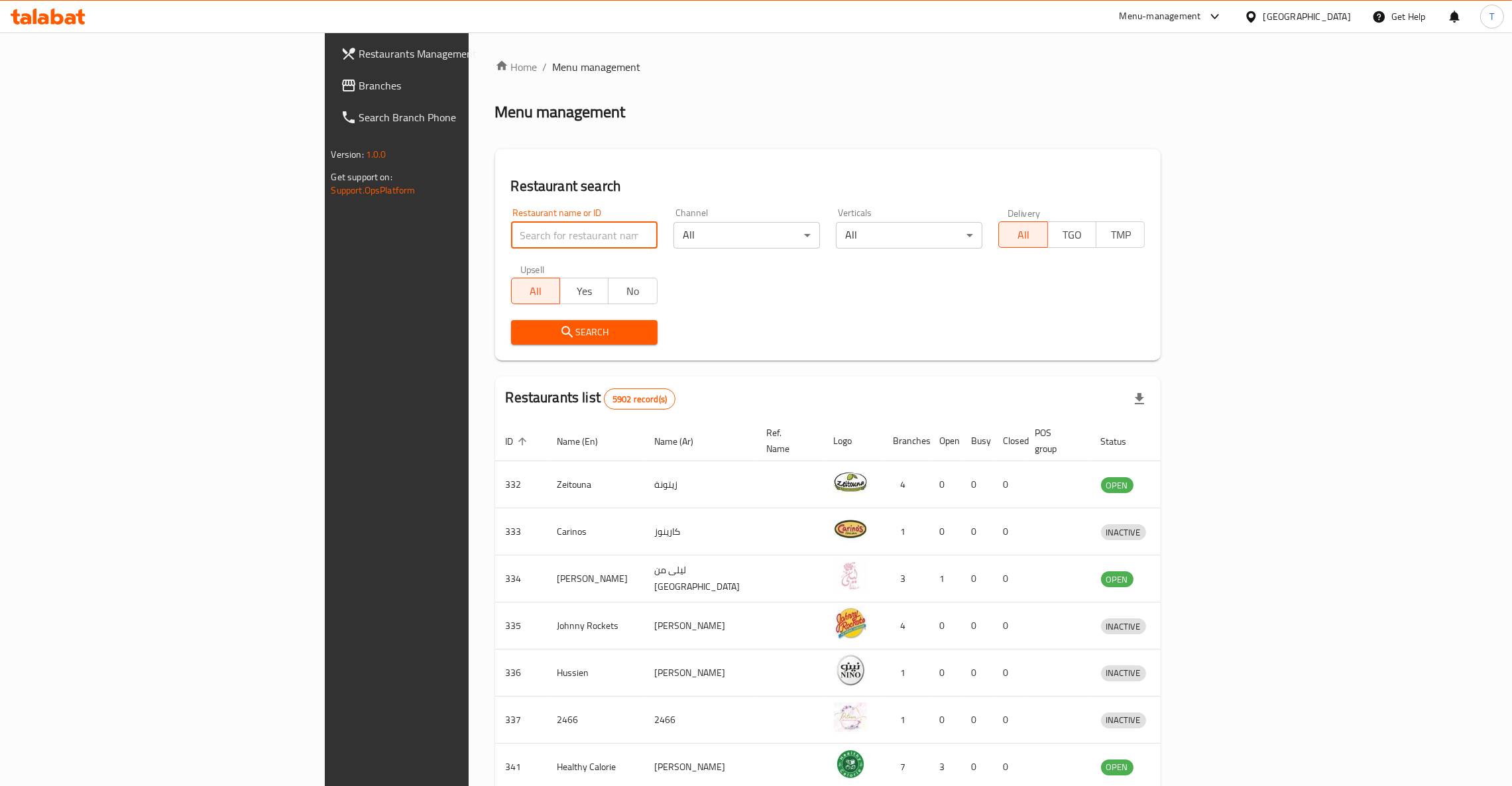
click at [511, 222] on input "search" at bounding box center [585, 235] width 147 height 26
click button "Search" at bounding box center [585, 332] width 147 height 24
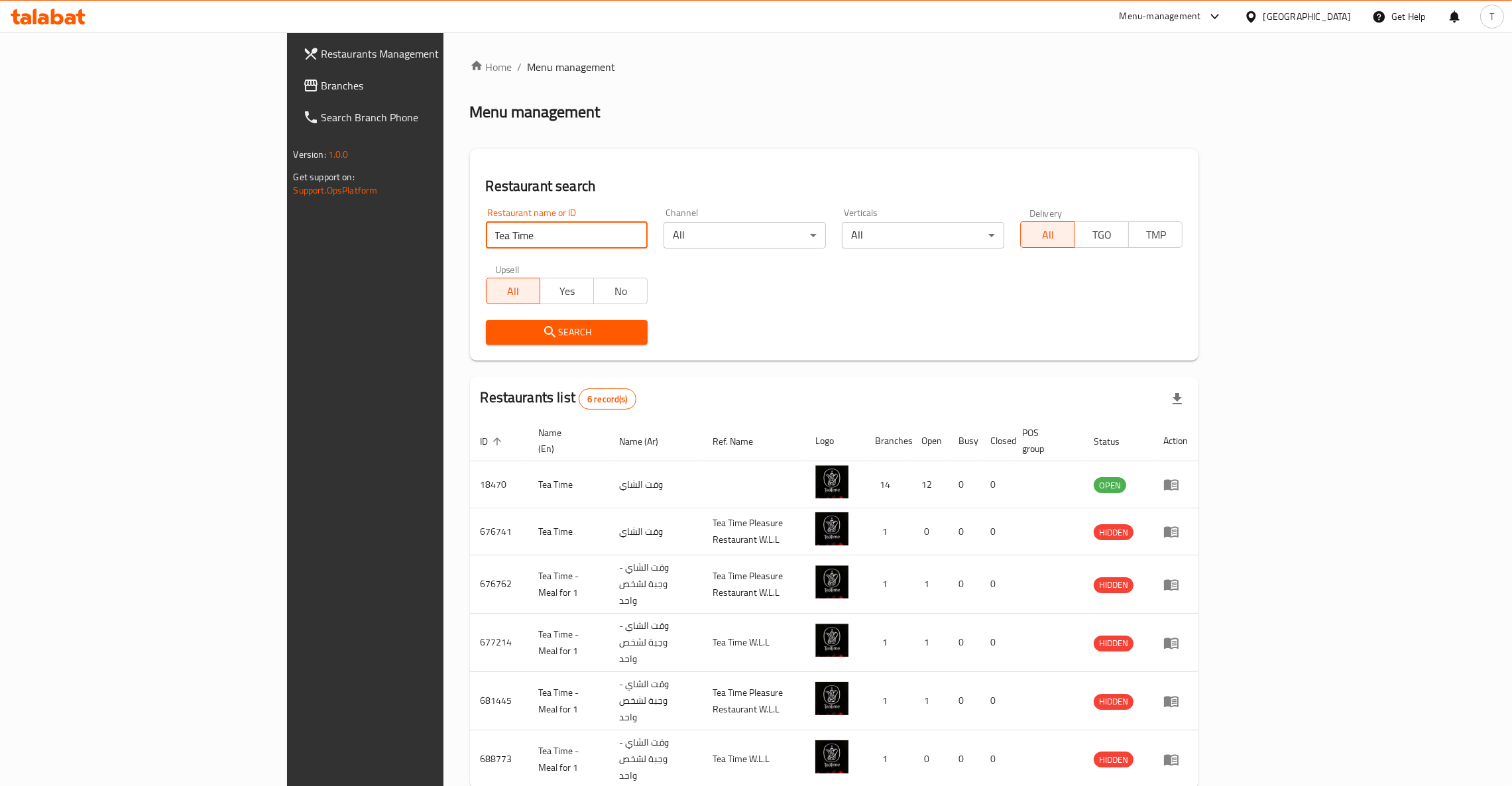
drag, startPoint x: 333, startPoint y: 237, endPoint x: 222, endPoint y: 242, distance: 111.1
click at [287, 238] on div "Restaurants Management Branches Search Branch Phone Version: 1.0.0 Get support …" at bounding box center [756, 446] width 938 height 827
click button "Search" at bounding box center [567, 332] width 162 height 24
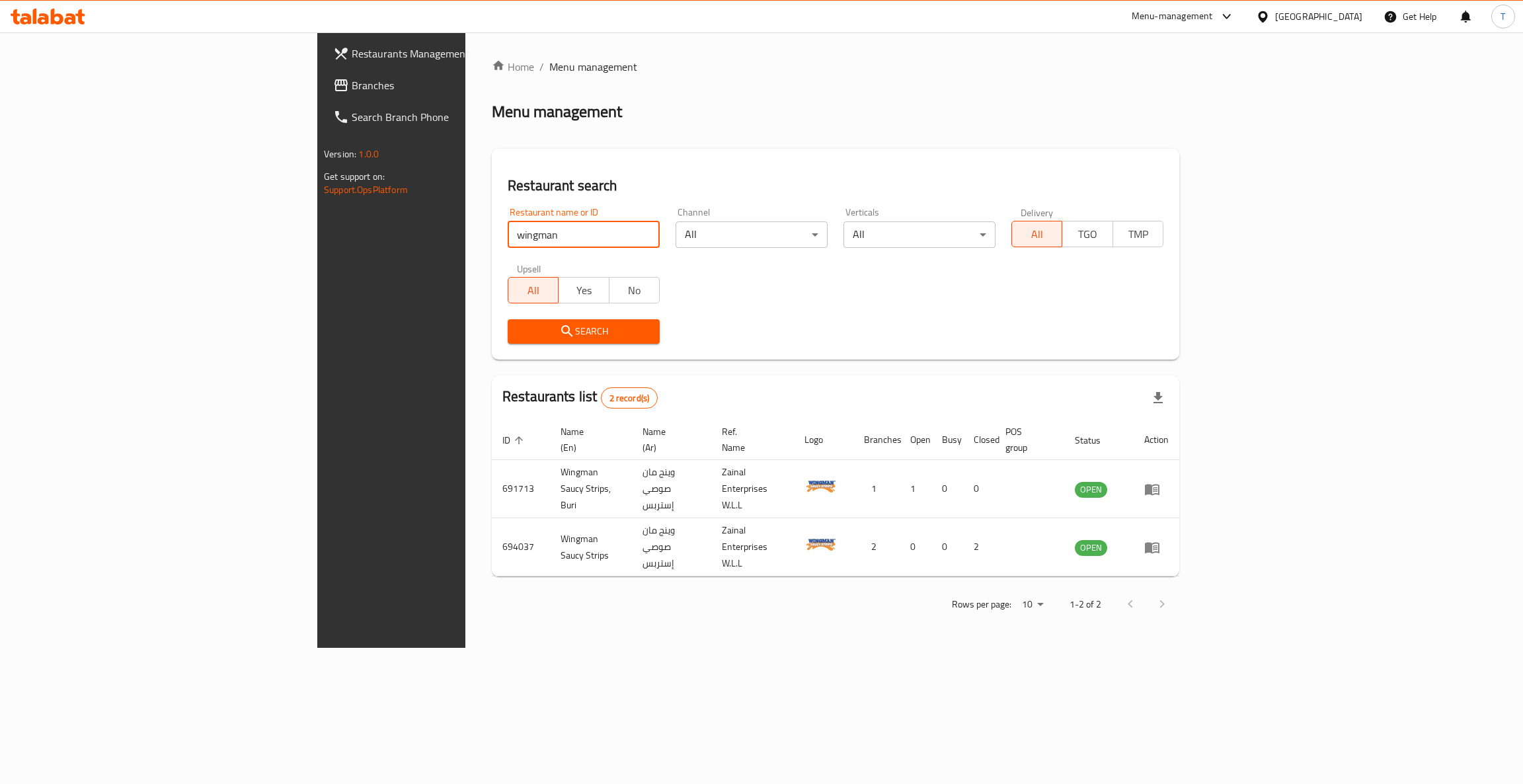
drag, startPoint x: 330, startPoint y: 234, endPoint x: 597, endPoint y: 219, distance: 267.4
click at [508, 233] on input "wingman" at bounding box center [584, 234] width 152 height 26
type input "wing man"
click button "Search" at bounding box center [584, 331] width 152 height 24
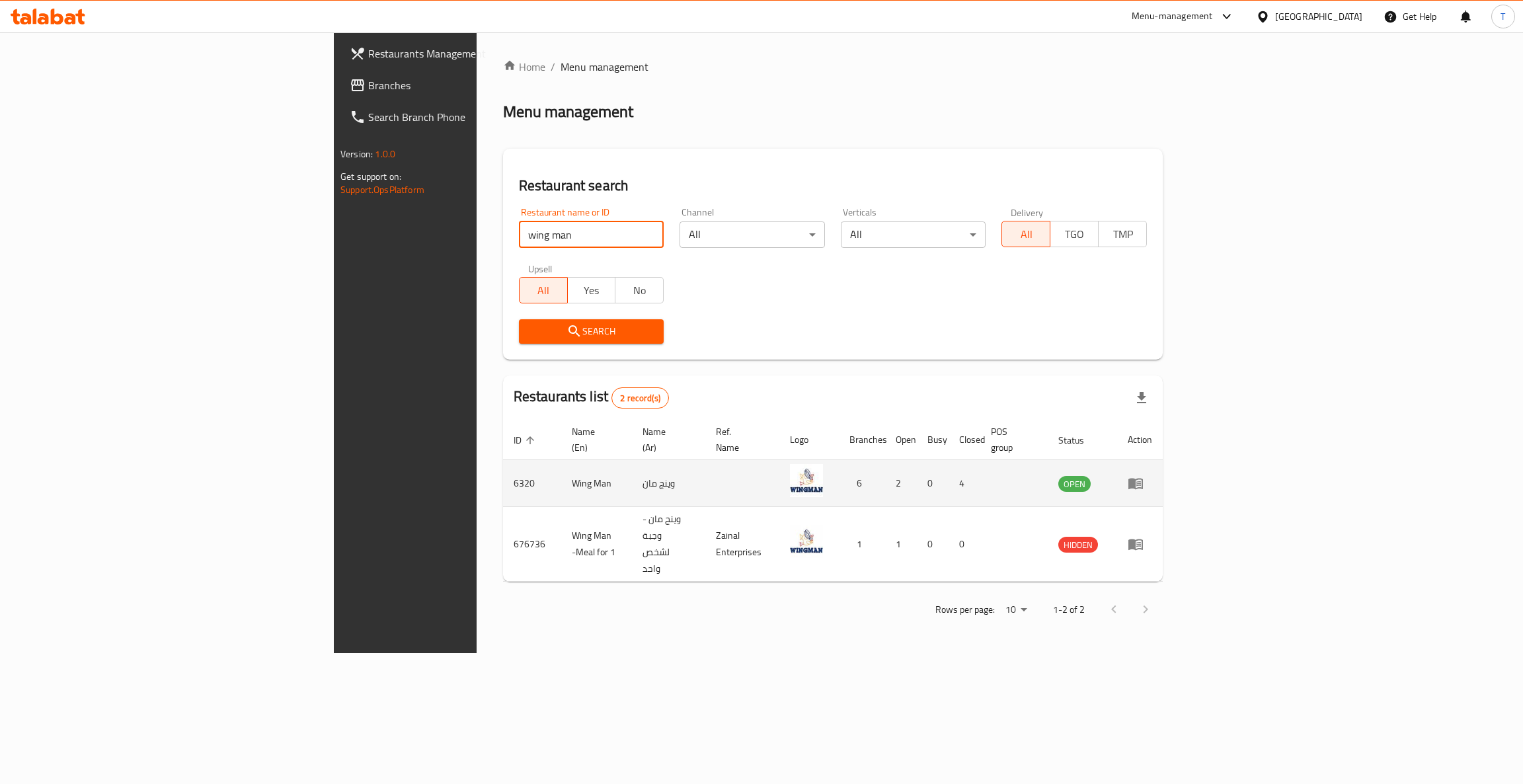
click at [1143, 475] on icon "enhanced table" at bounding box center [1135, 483] width 16 height 16
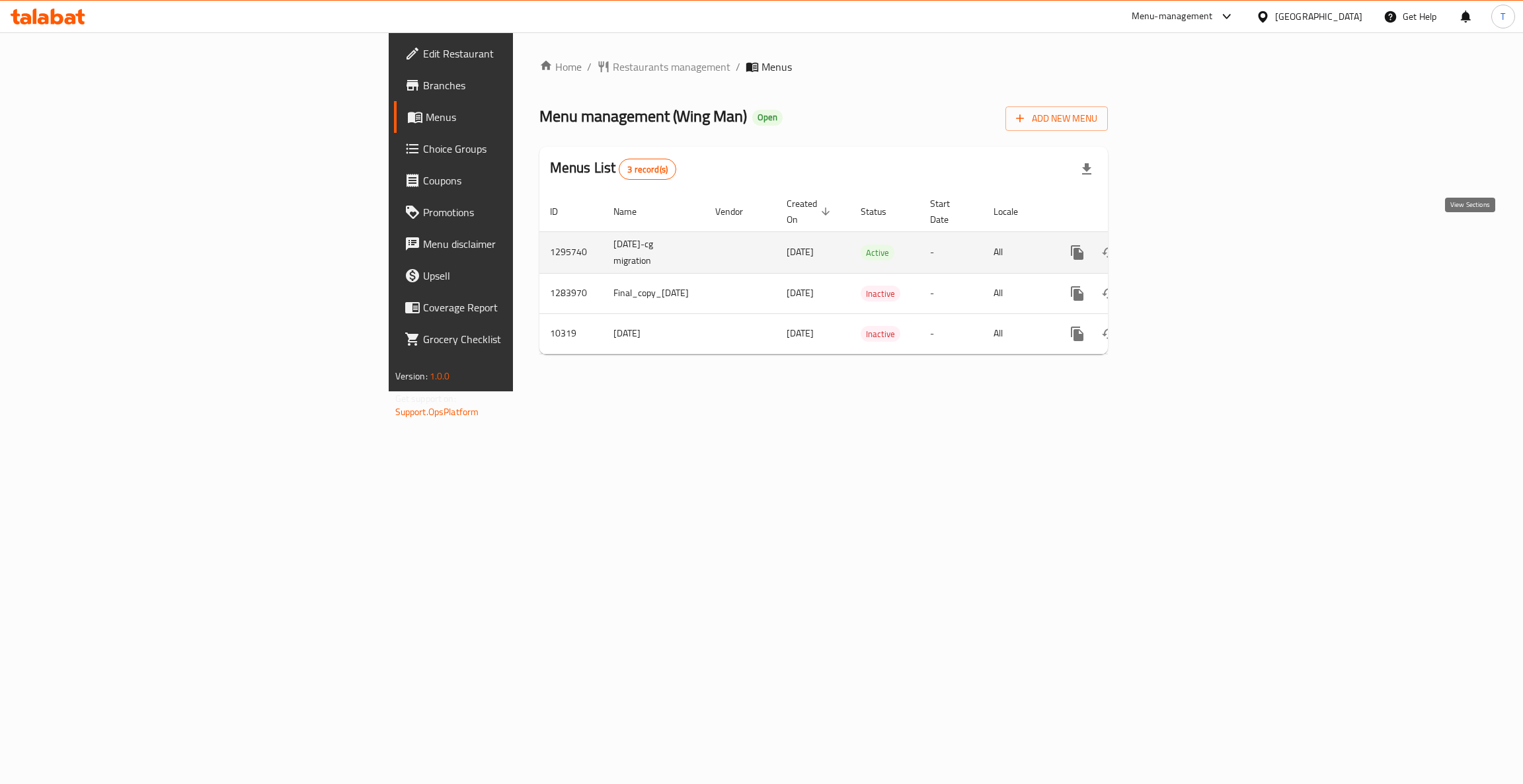
click at [1180, 245] on icon "enhanced table" at bounding box center [1172, 252] width 16 height 16
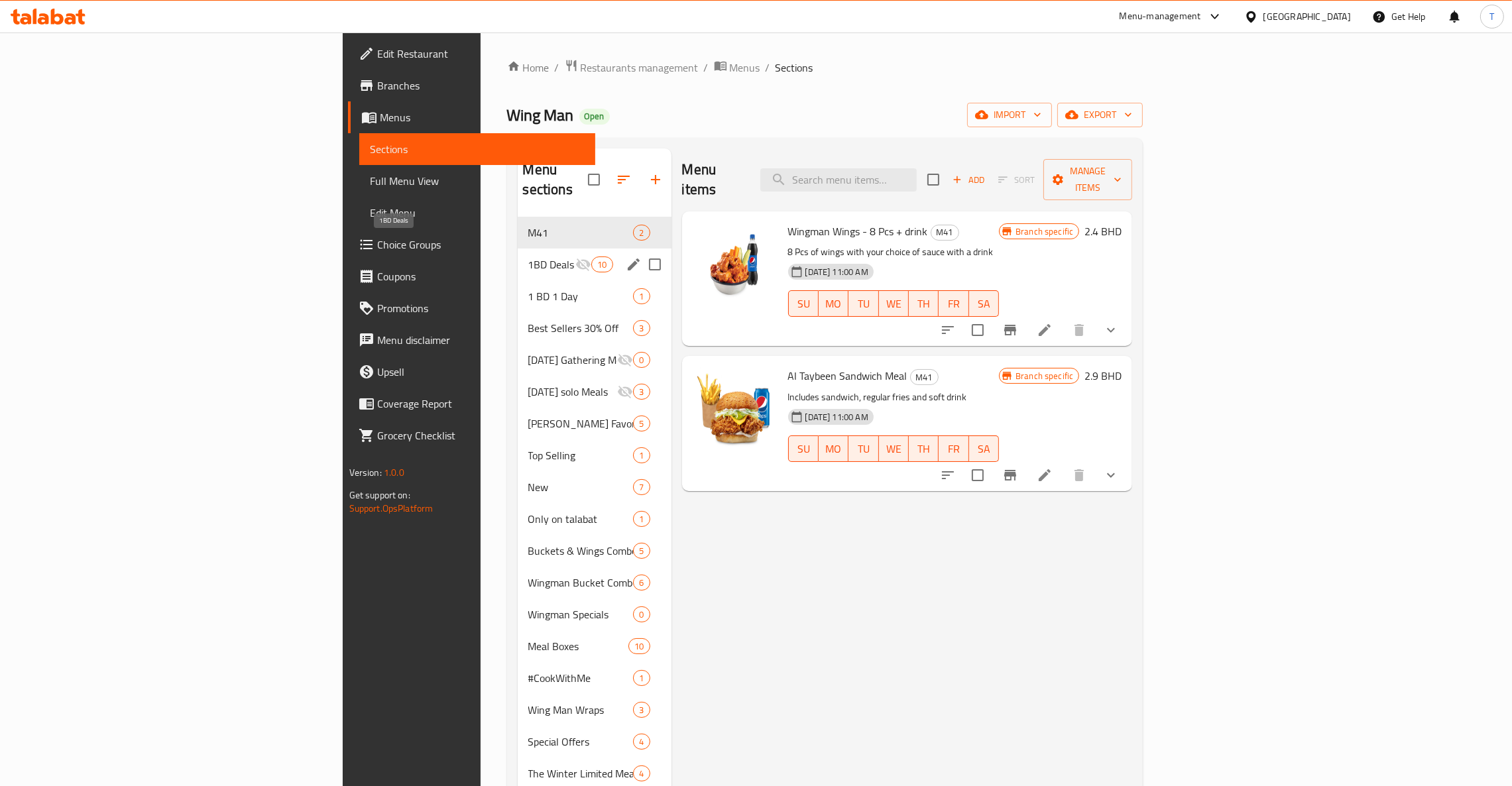
click at [529, 256] on span "1BD Deals" at bounding box center [552, 264] width 48 height 16
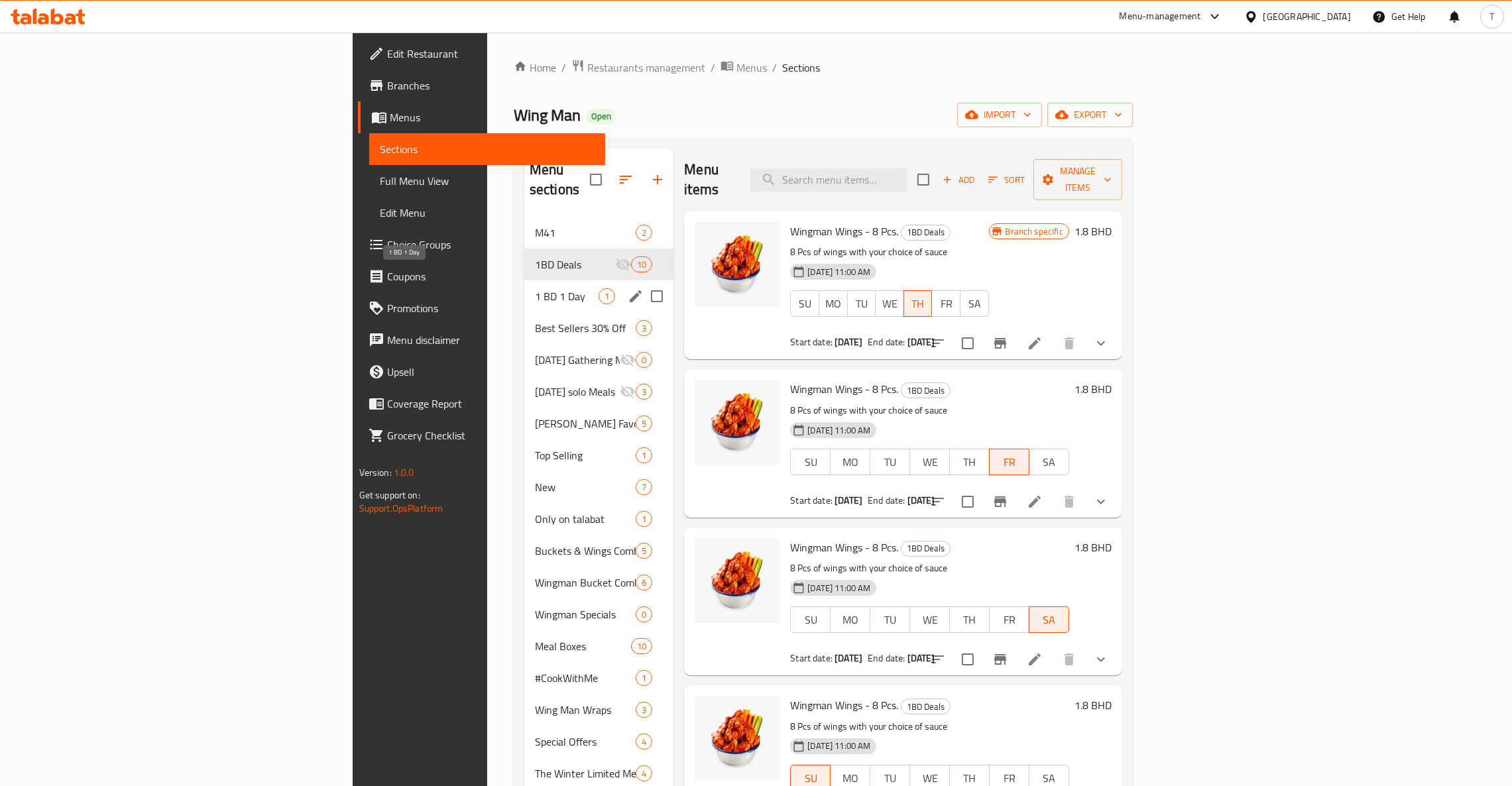
click at [535, 288] on span "1 BD 1 Day" at bounding box center [567, 296] width 64 height 16
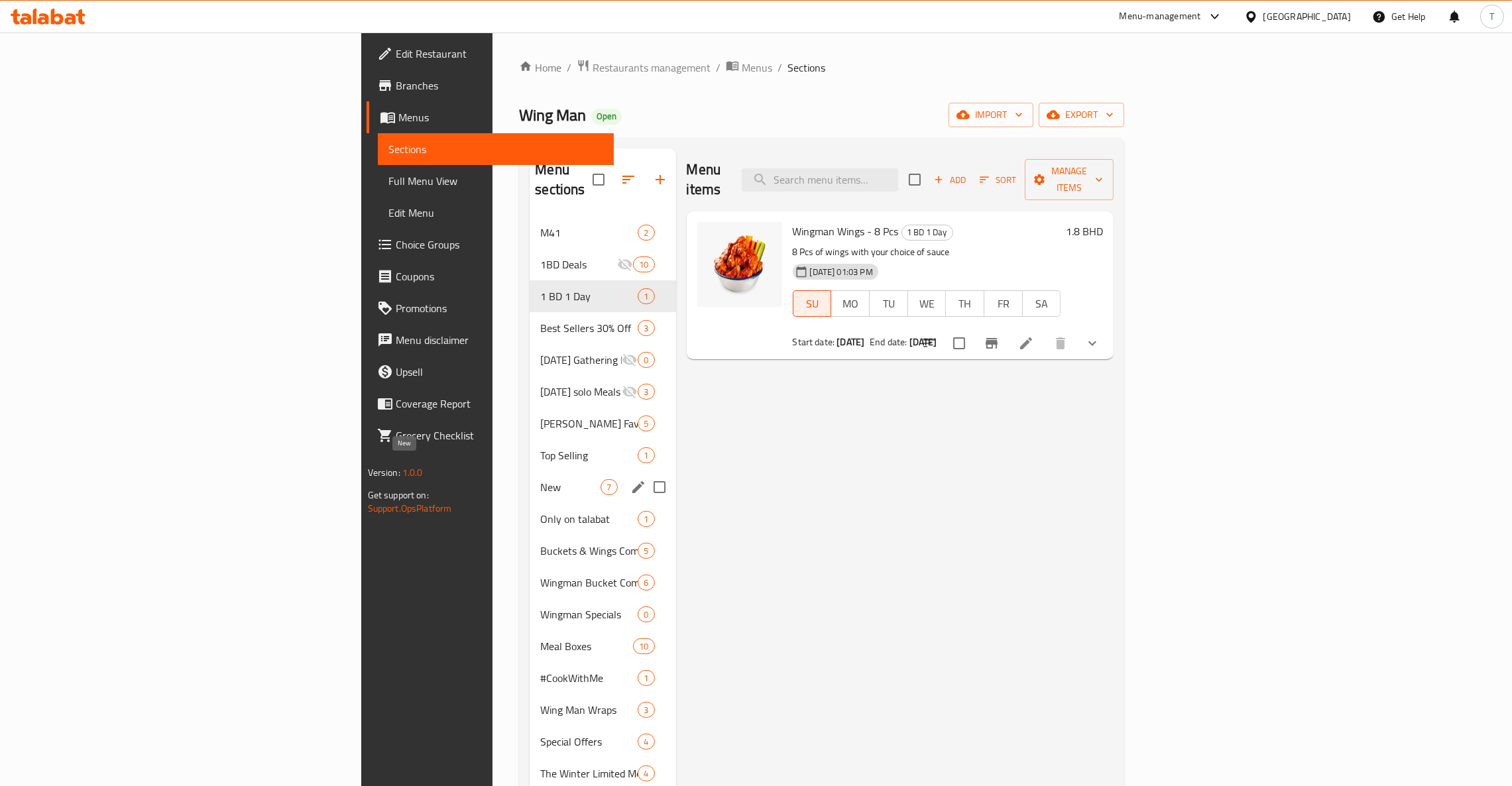
click at [540, 479] on span "New" at bounding box center [570, 487] width 60 height 16
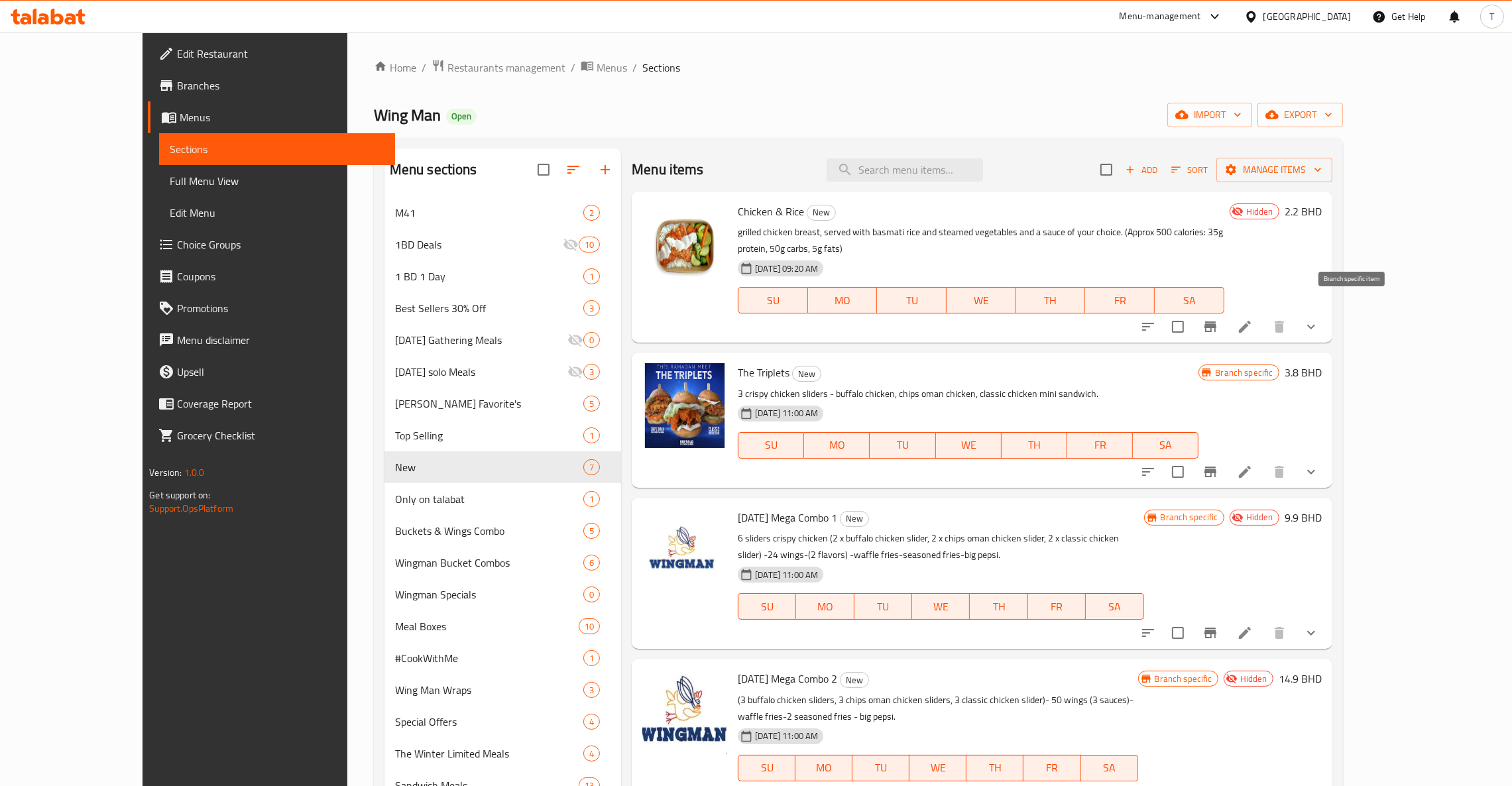
click at [1218, 318] on icon "Branch-specific-item" at bounding box center [1210, 326] width 16 height 16
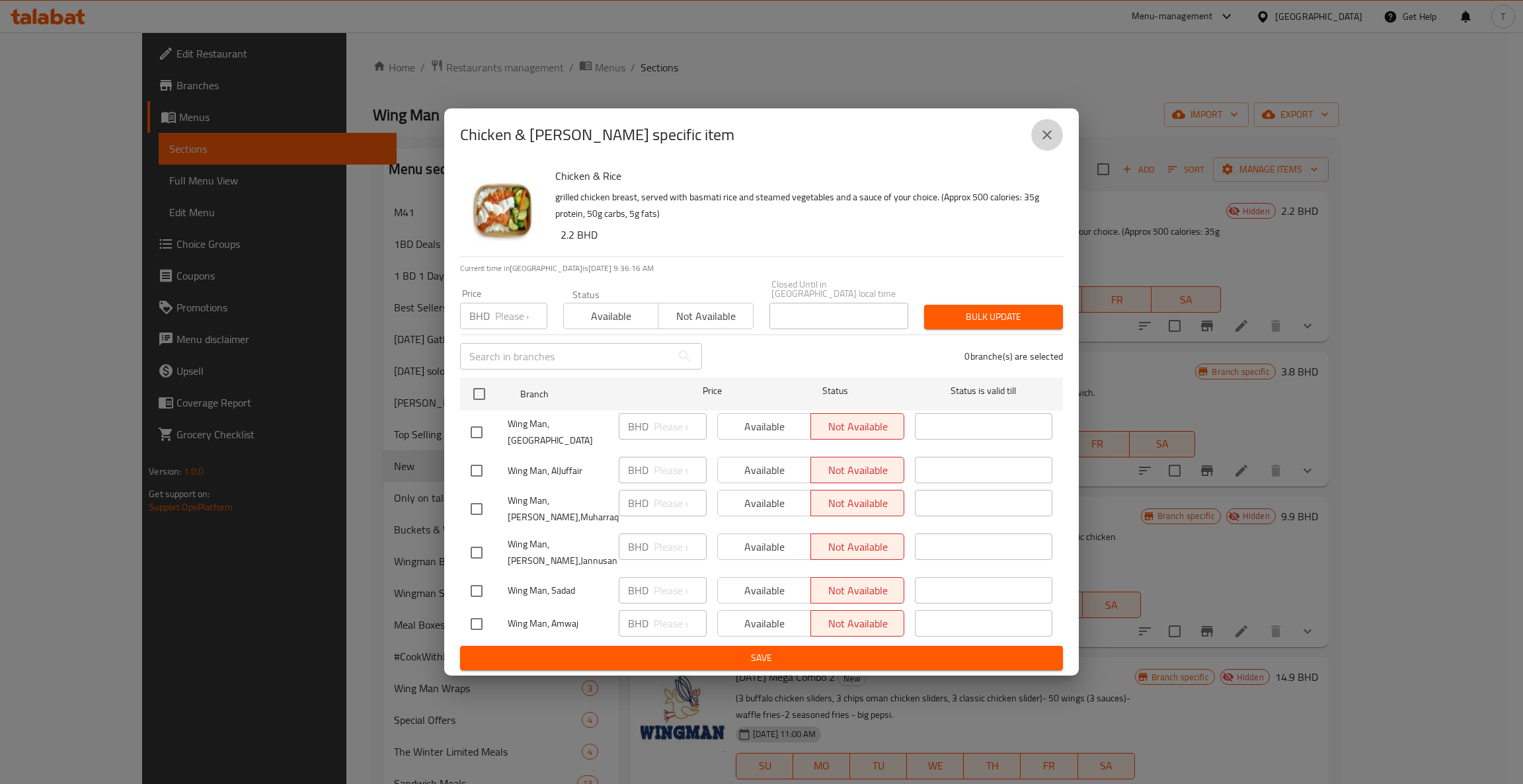
click at [1041, 138] on icon "close" at bounding box center [1047, 134] width 16 height 16
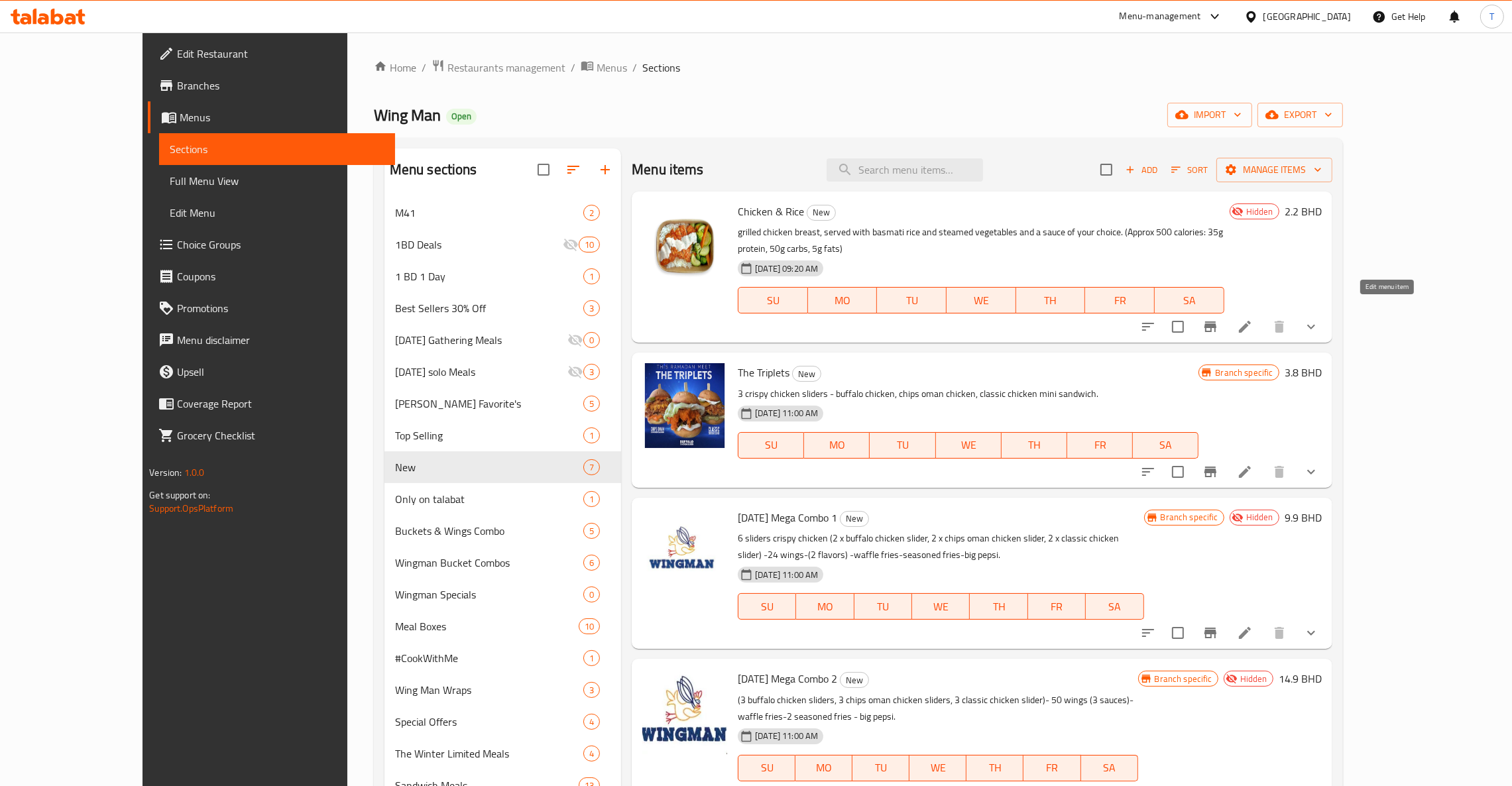
click at [1251, 320] on icon at bounding box center [1245, 326] width 12 height 12
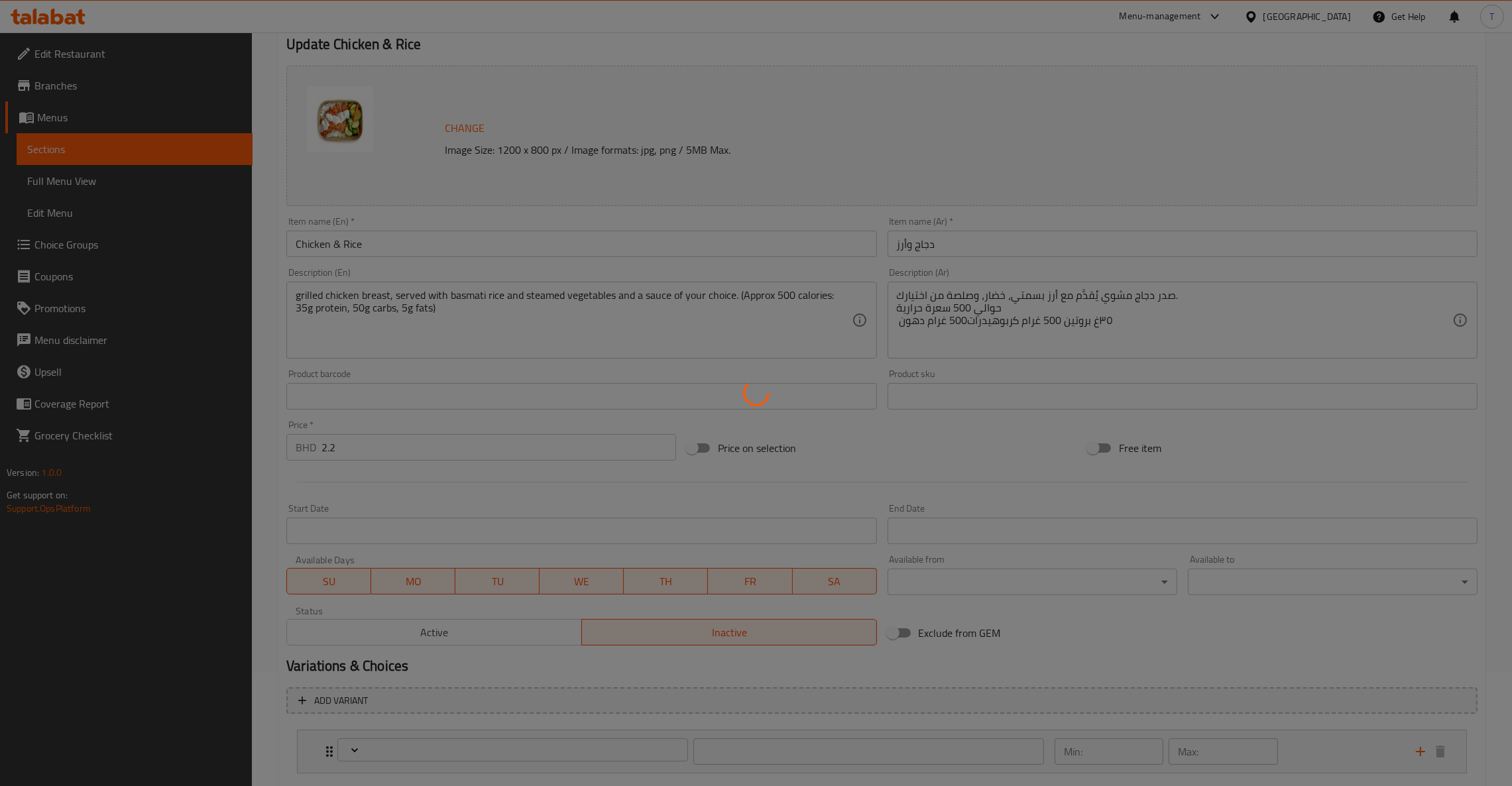
scroll to position [191, 0]
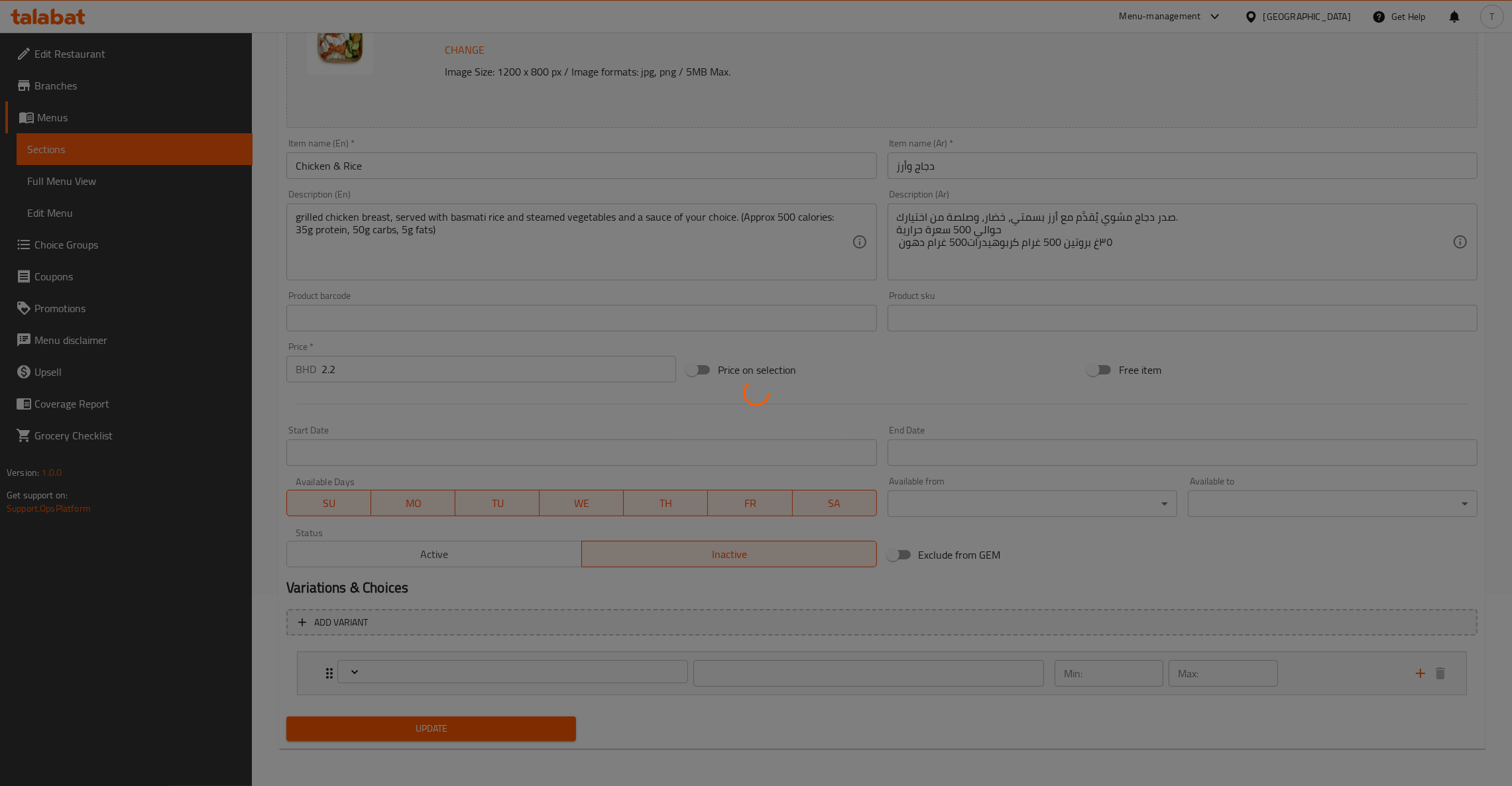
type input "إختيارك من الصلصة:"
type input "1"
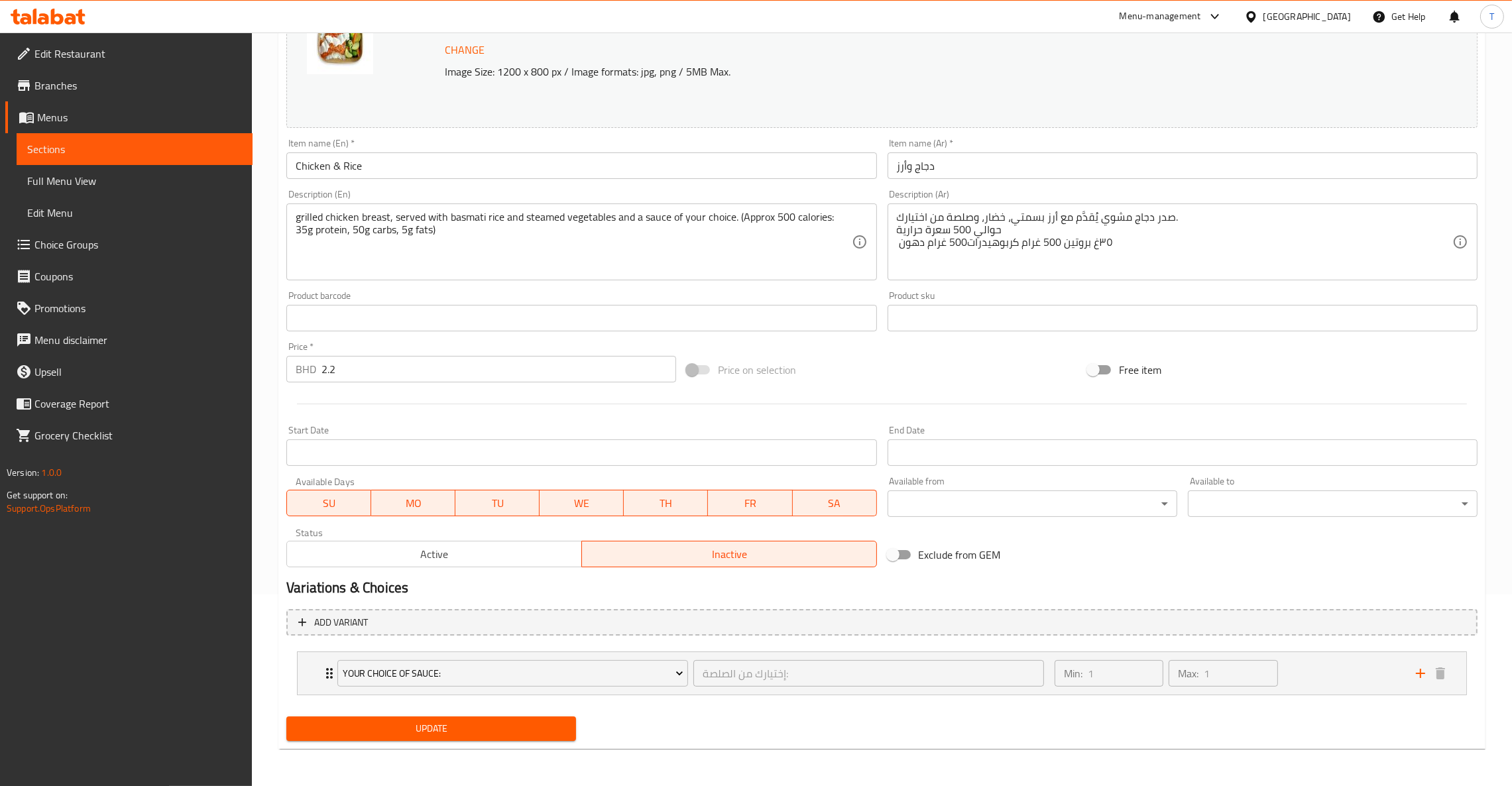
drag, startPoint x: 471, startPoint y: 558, endPoint x: 601, endPoint y: 563, distance: 130.1
click at [471, 557] on span "Active" at bounding box center [435, 554] width 285 height 19
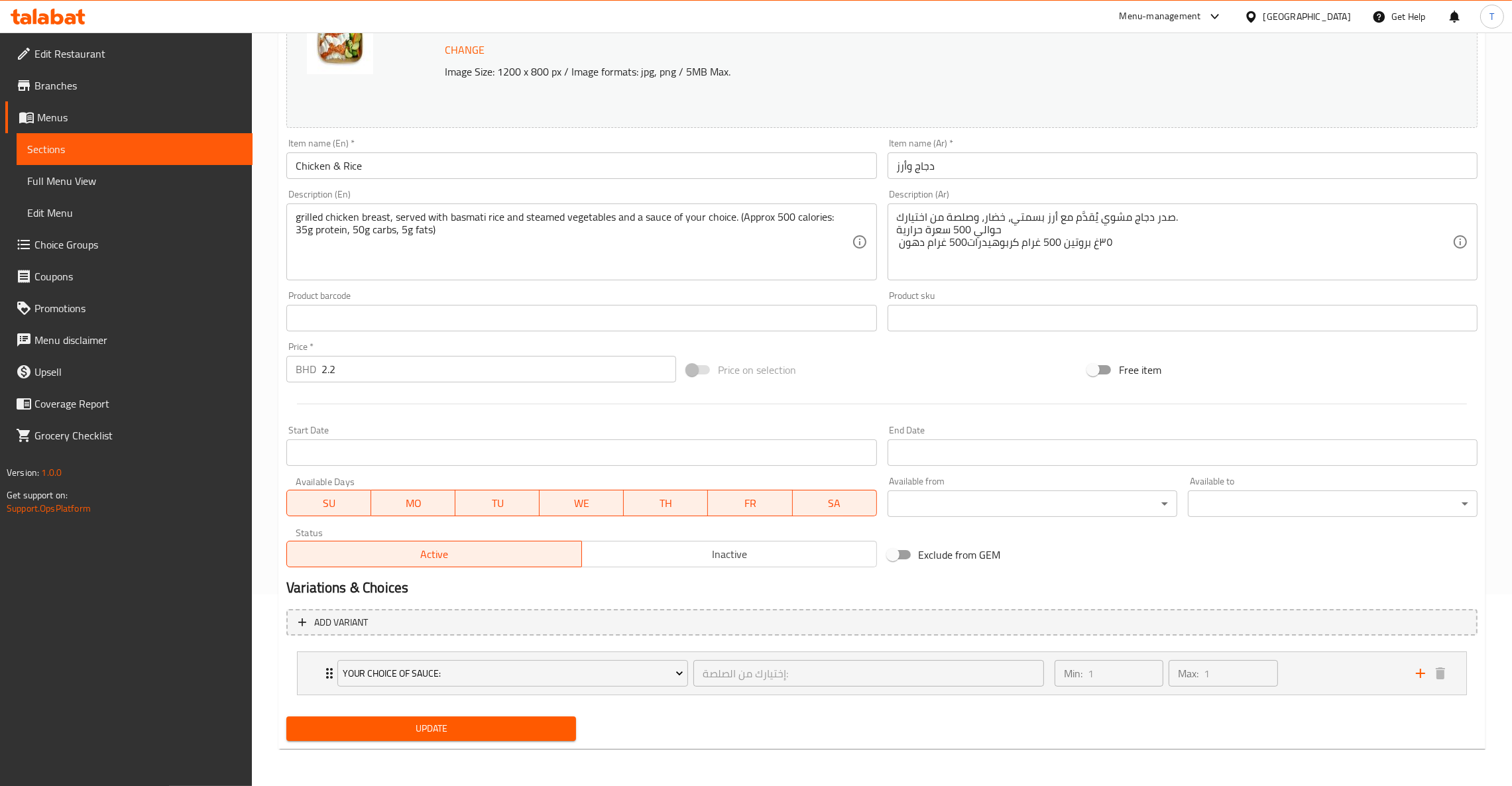
drag, startPoint x: 480, startPoint y: 722, endPoint x: 766, endPoint y: 707, distance: 286.4
click at [482, 722] on span "Update" at bounding box center [431, 729] width 268 height 17
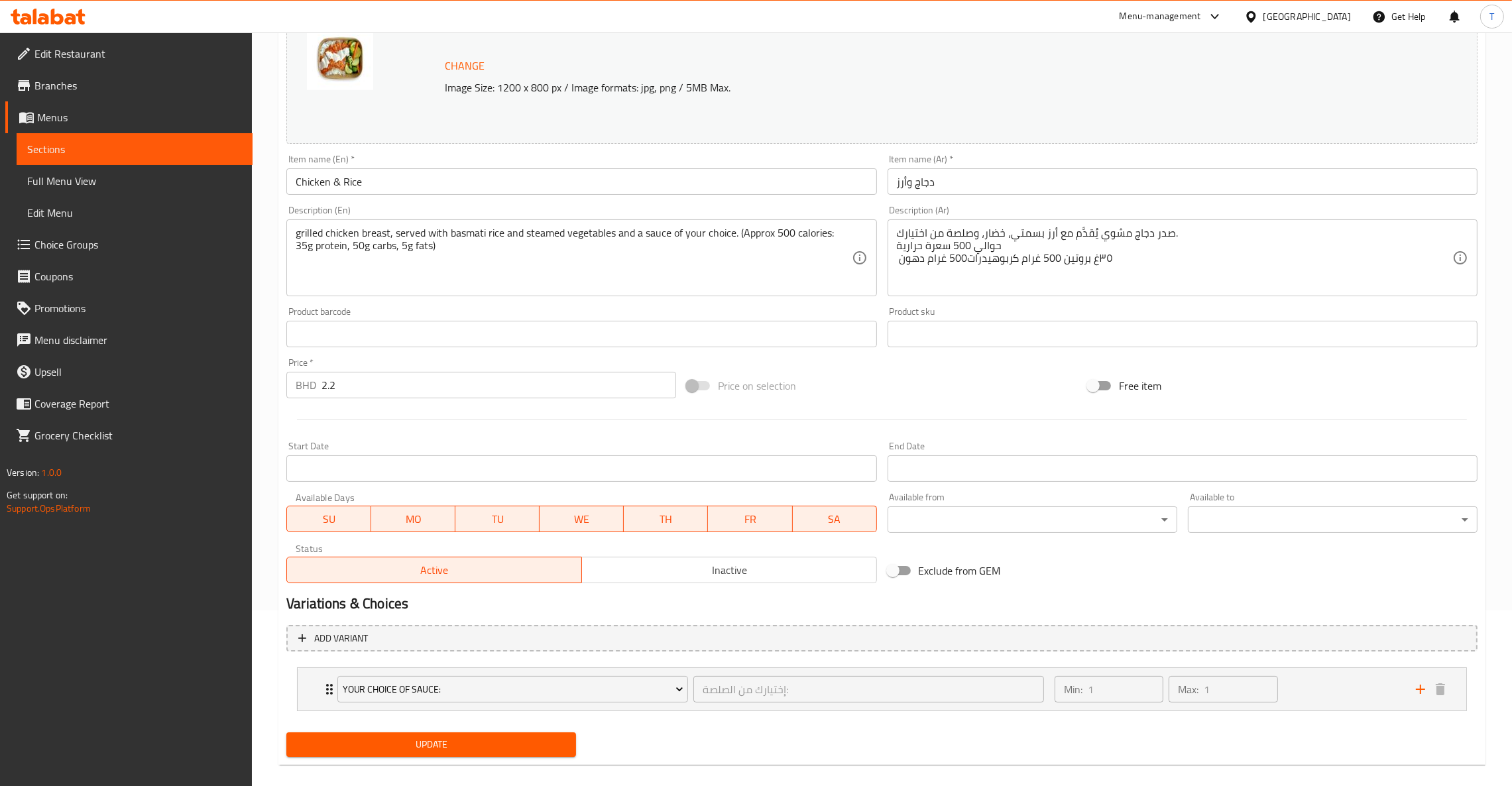
scroll to position [0, 0]
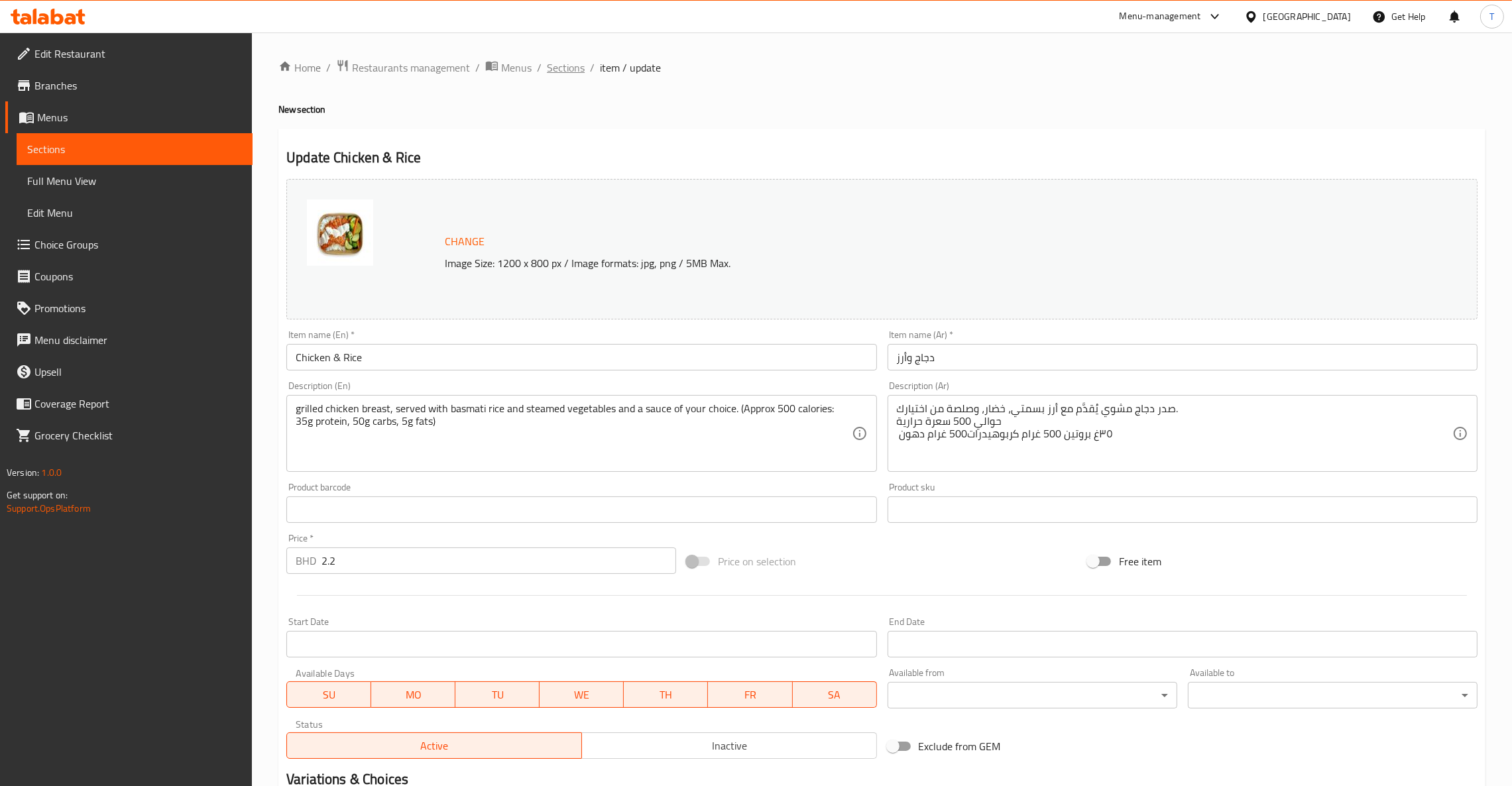
click at [562, 74] on span "Sections" at bounding box center [565, 67] width 38 height 16
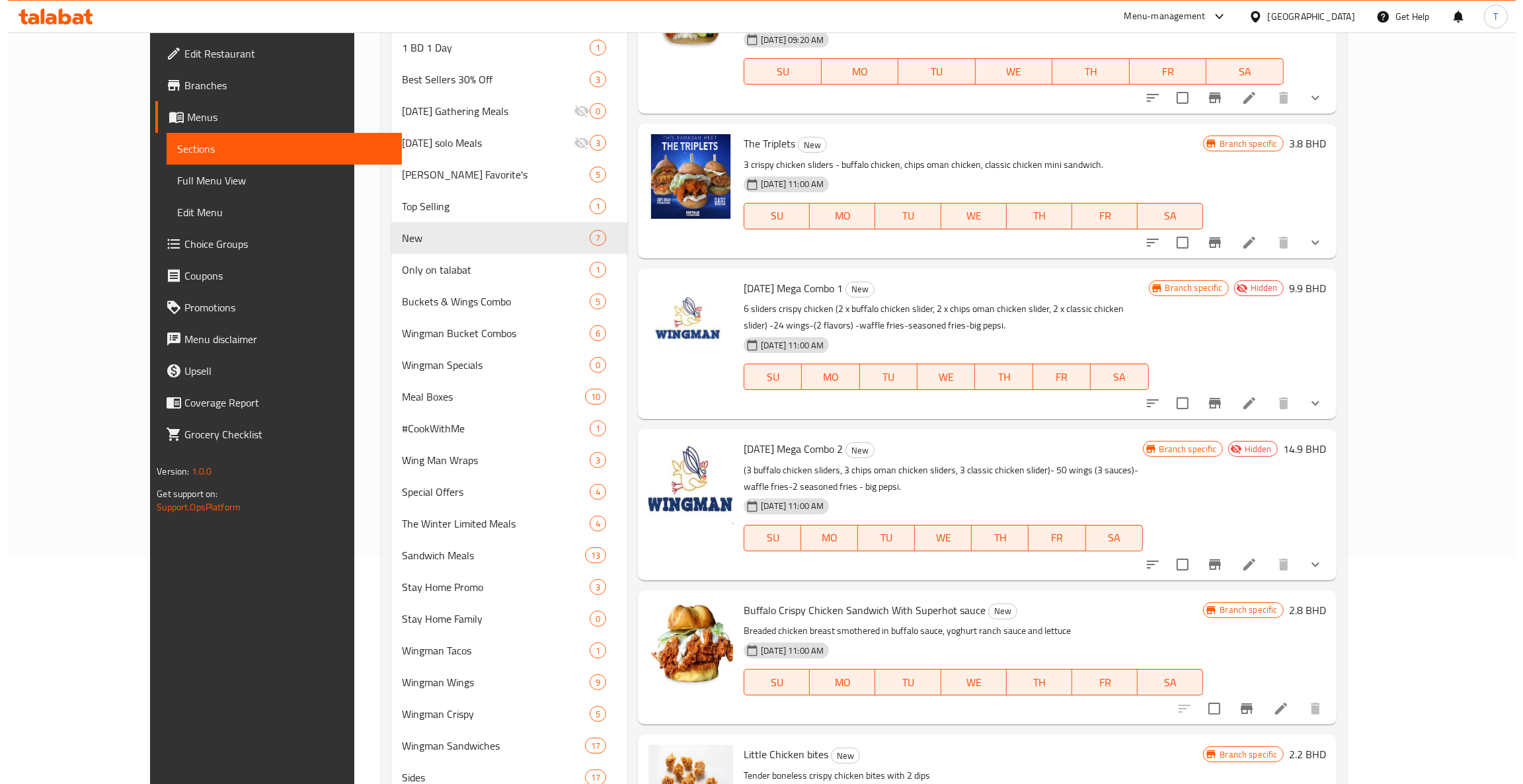
scroll to position [198, 0]
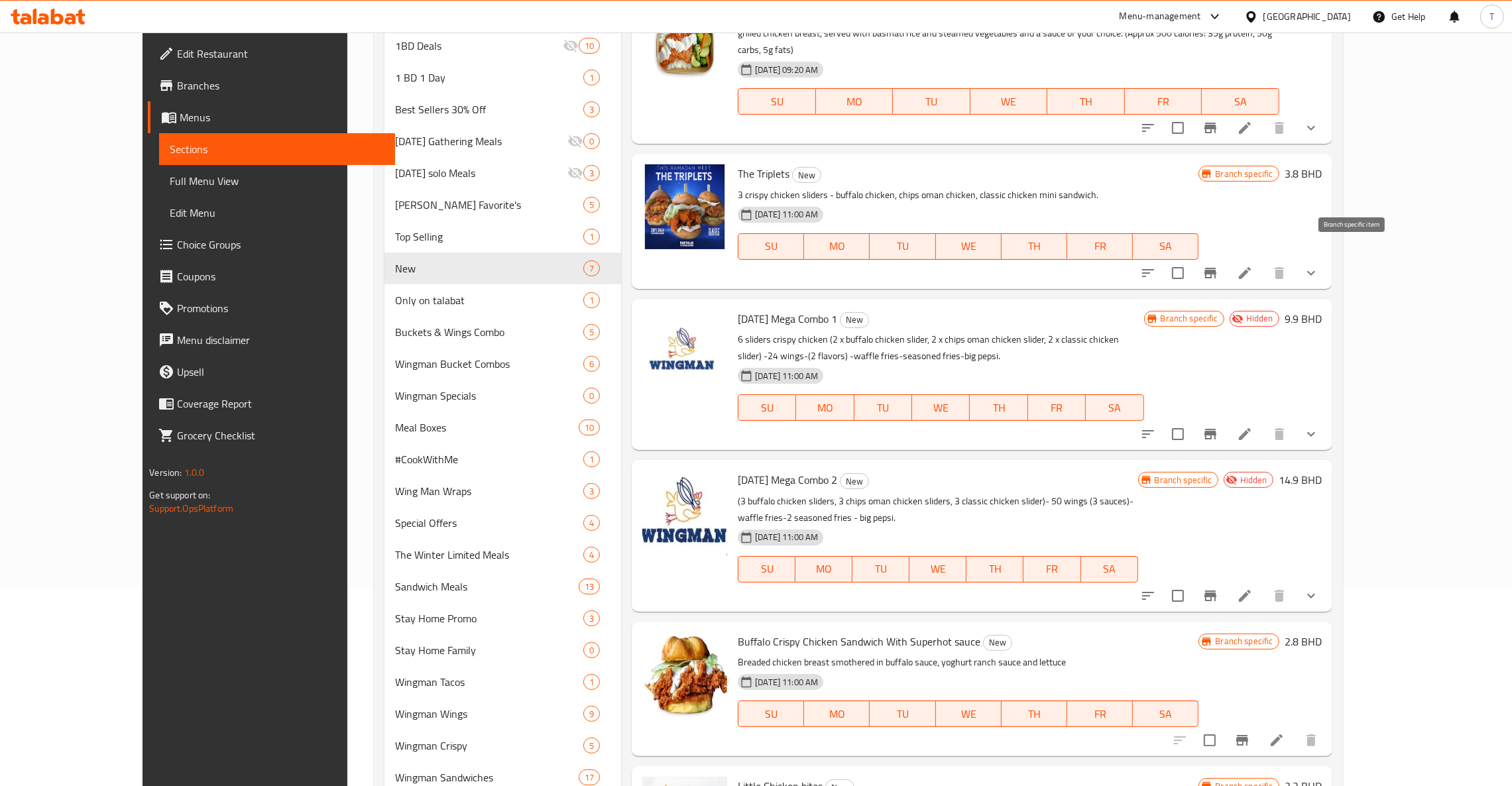
click at [1216, 268] on icon "Branch-specific-item" at bounding box center [1210, 273] width 12 height 10
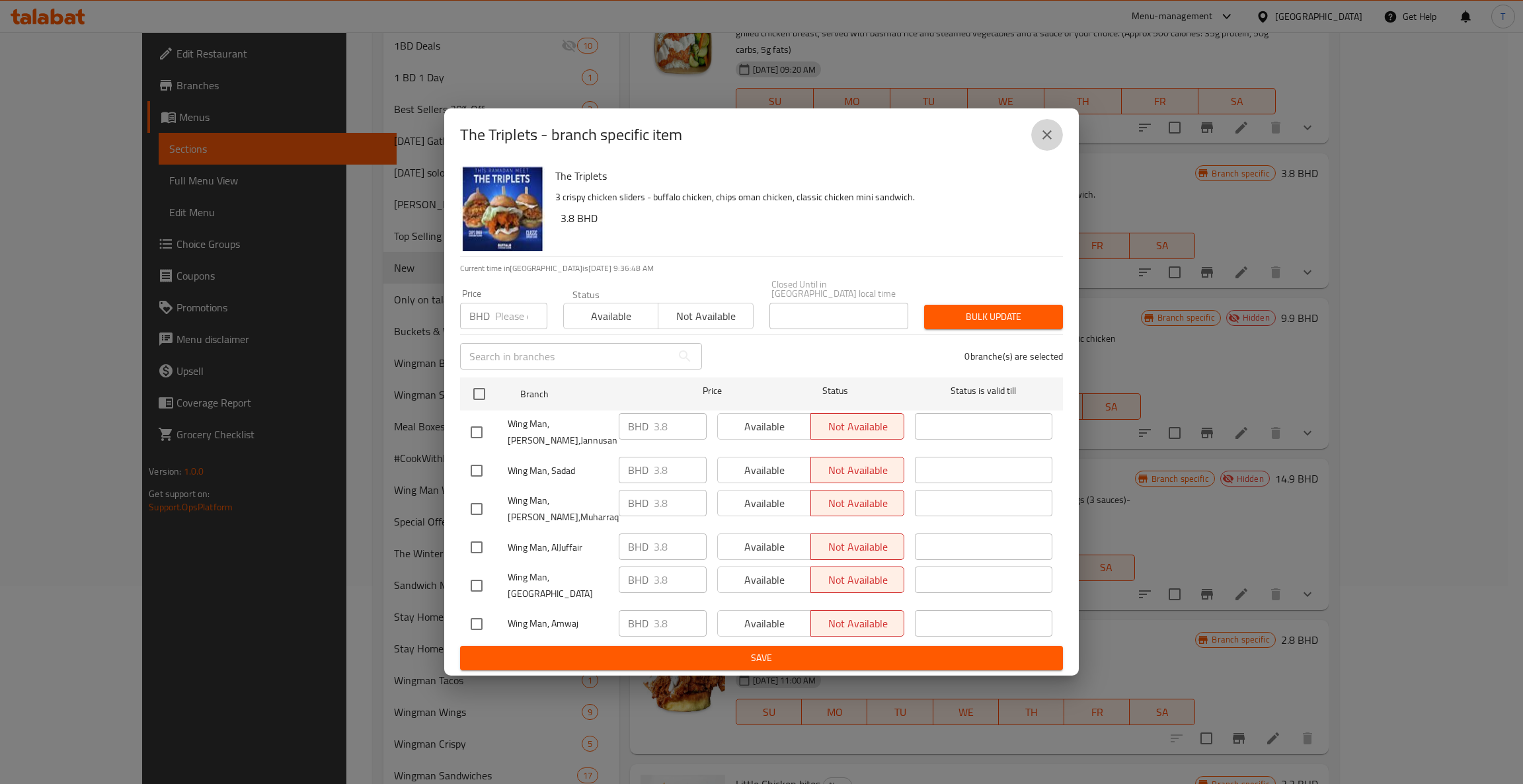
click at [1044, 138] on icon "close" at bounding box center [1047, 134] width 16 height 16
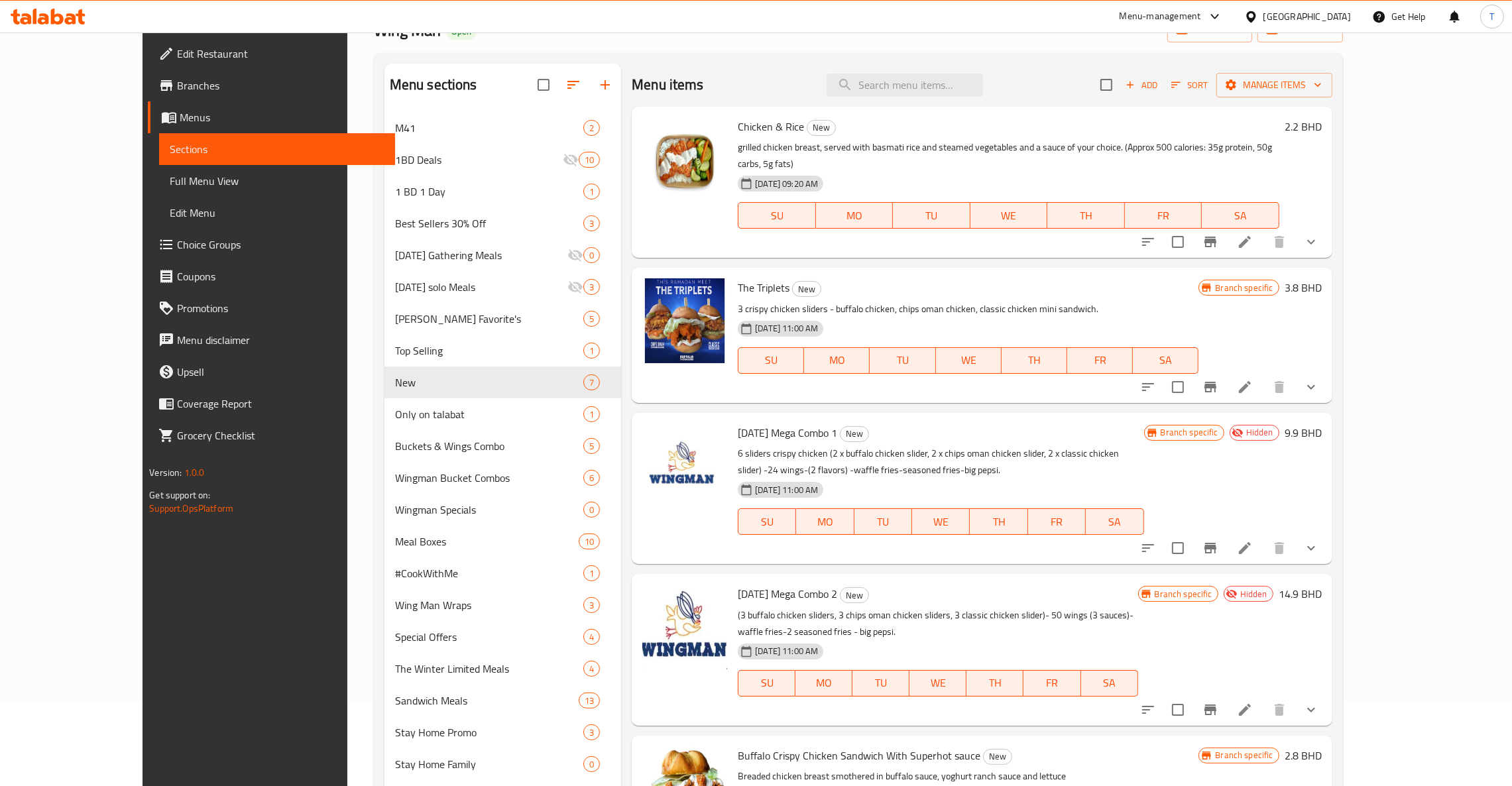
scroll to position [0, 0]
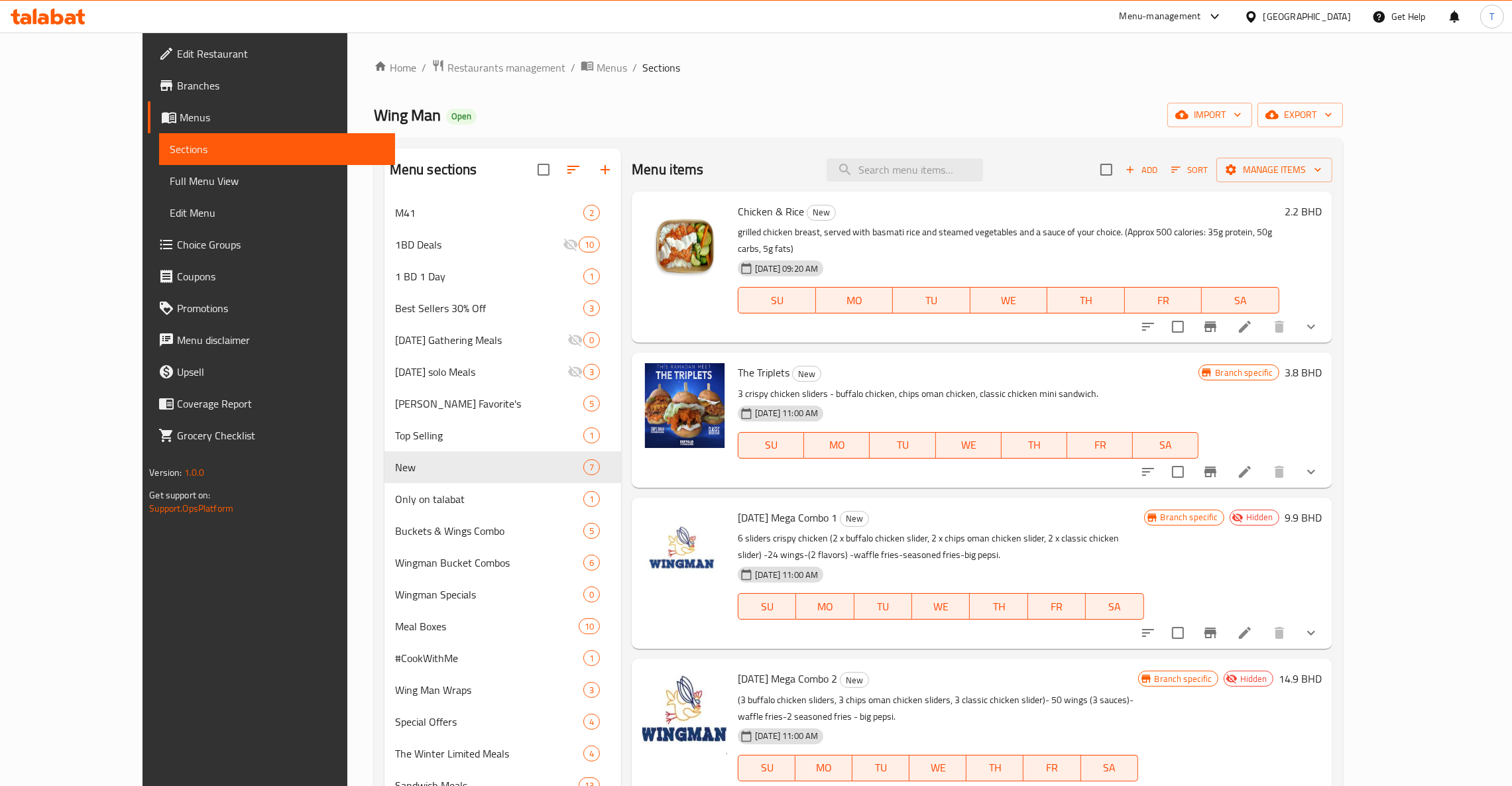
click at [1216, 321] on icon "Branch-specific-item" at bounding box center [1210, 326] width 12 height 10
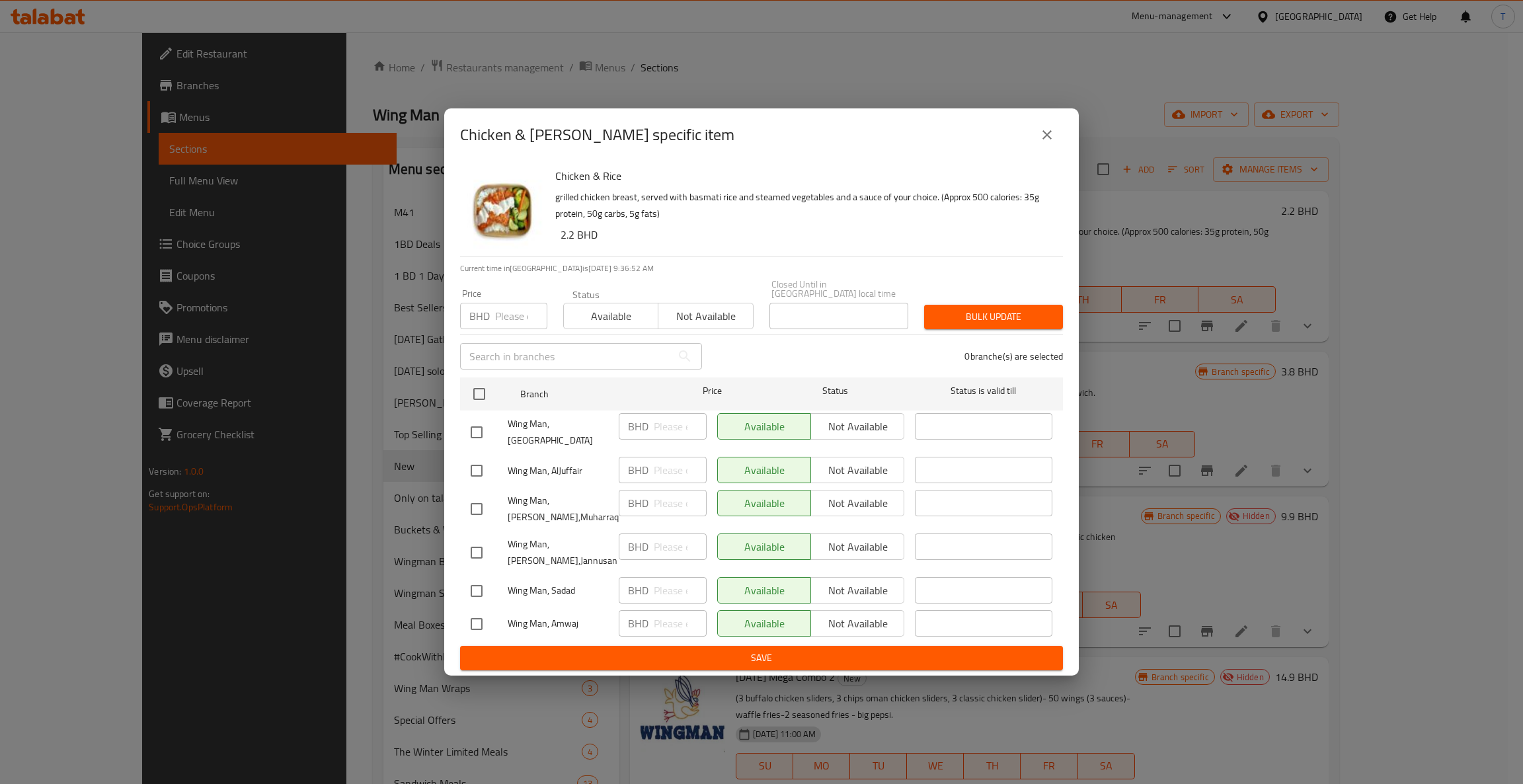
click at [713, 327] on button "Not available" at bounding box center [705, 316] width 95 height 26
click at [479, 395] on input "checkbox" at bounding box center [479, 394] width 28 height 28
checkbox input "true"
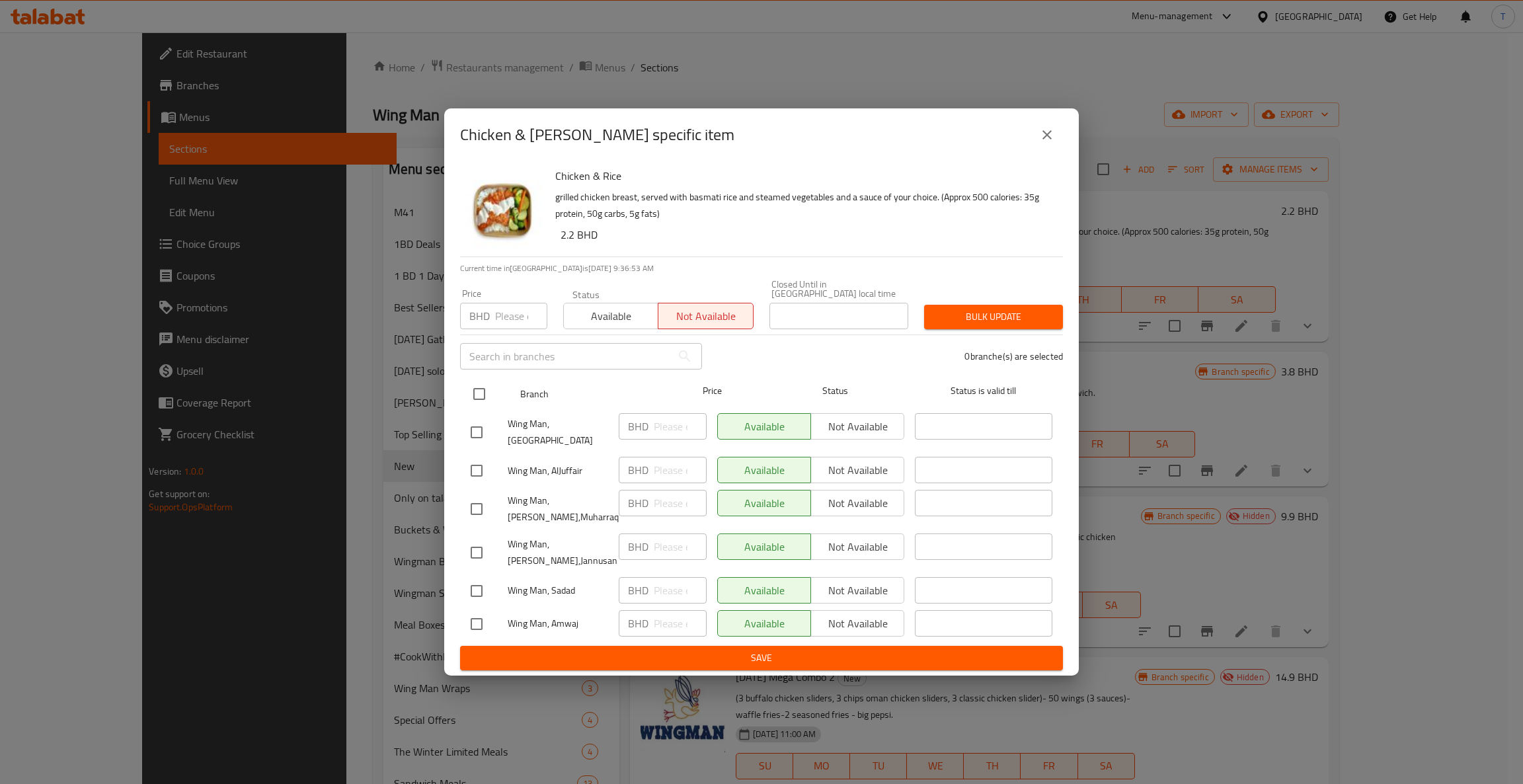
checkbox input "true"
click at [1034, 315] on span "Bulk update" at bounding box center [993, 317] width 118 height 17
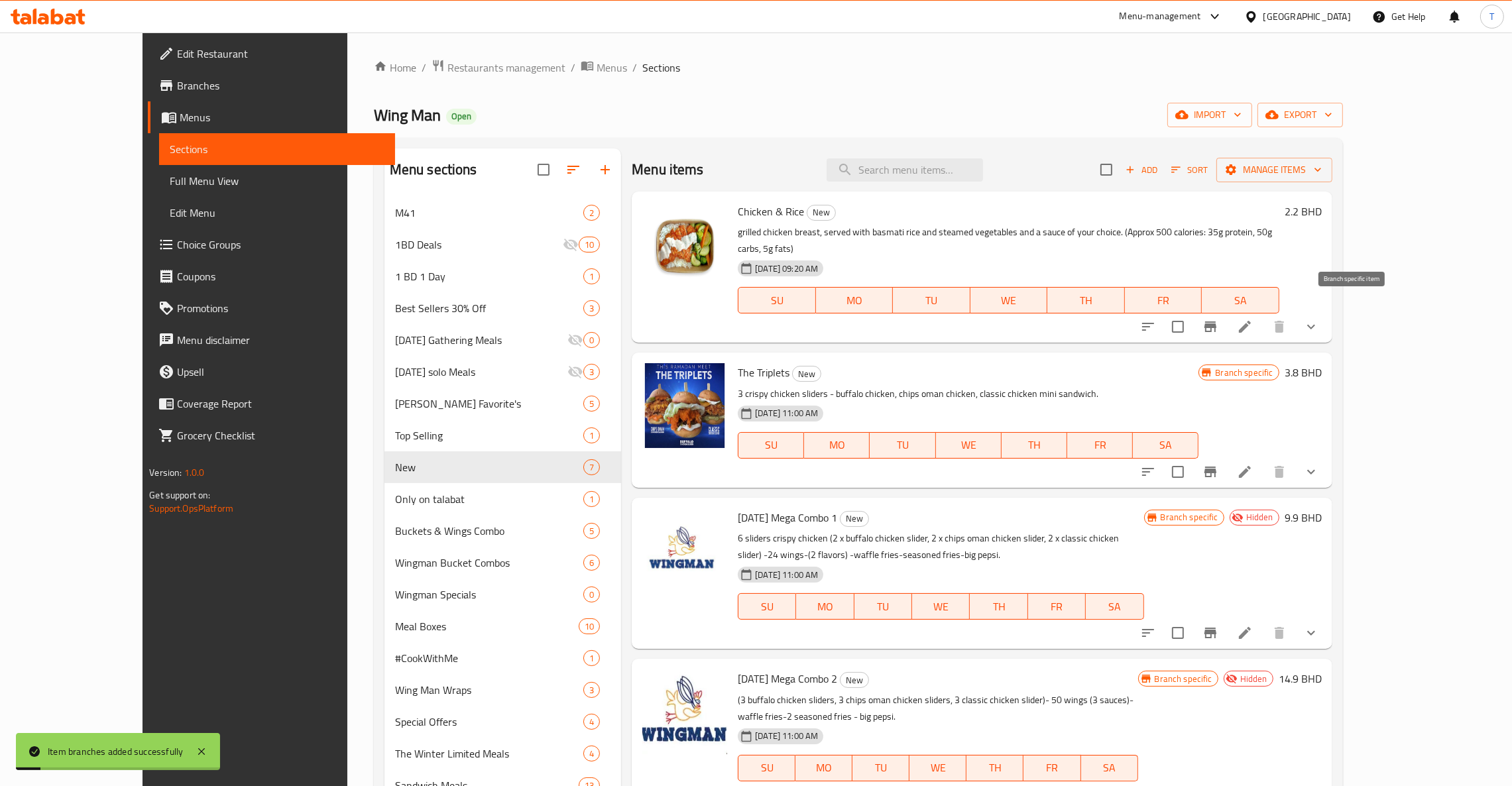
click at [1227, 316] on button "Branch-specific-item" at bounding box center [1211, 327] width 32 height 32
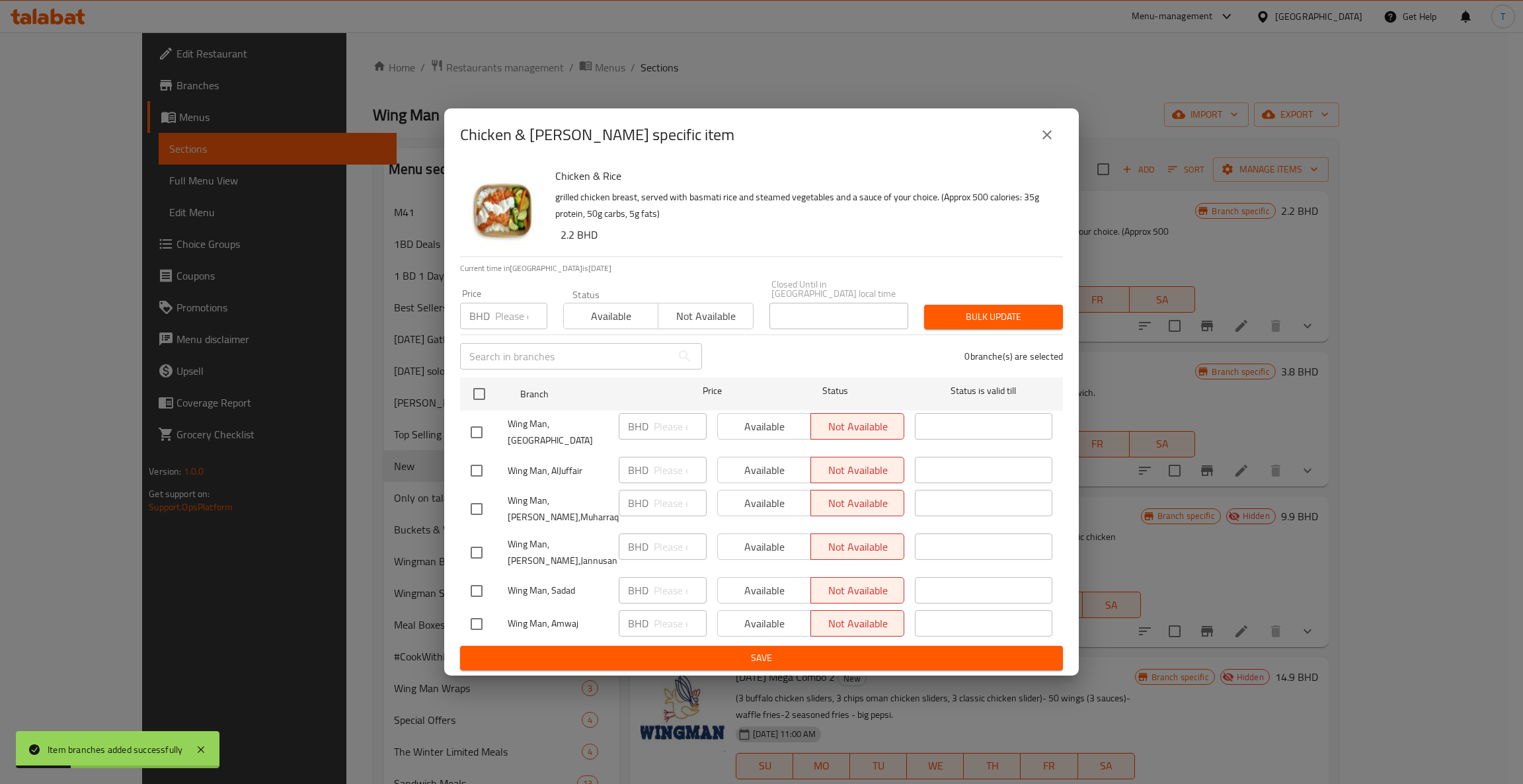
drag, startPoint x: 1044, startPoint y: 148, endPoint x: 1092, endPoint y: 156, distance: 48.7
click at [1045, 139] on icon "close" at bounding box center [1047, 134] width 9 height 9
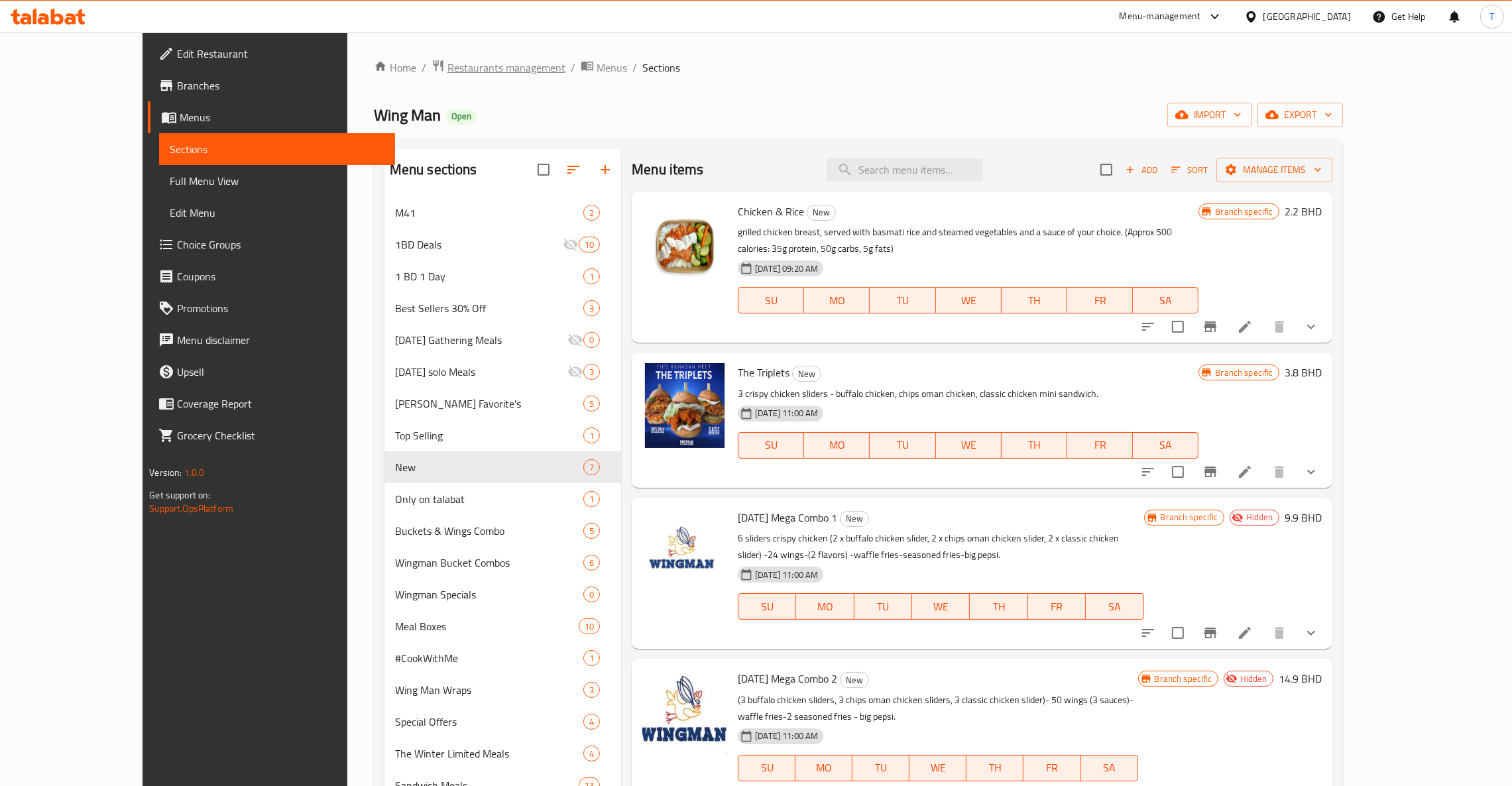
click at [447, 62] on span "Restaurants management" at bounding box center [506, 67] width 118 height 16
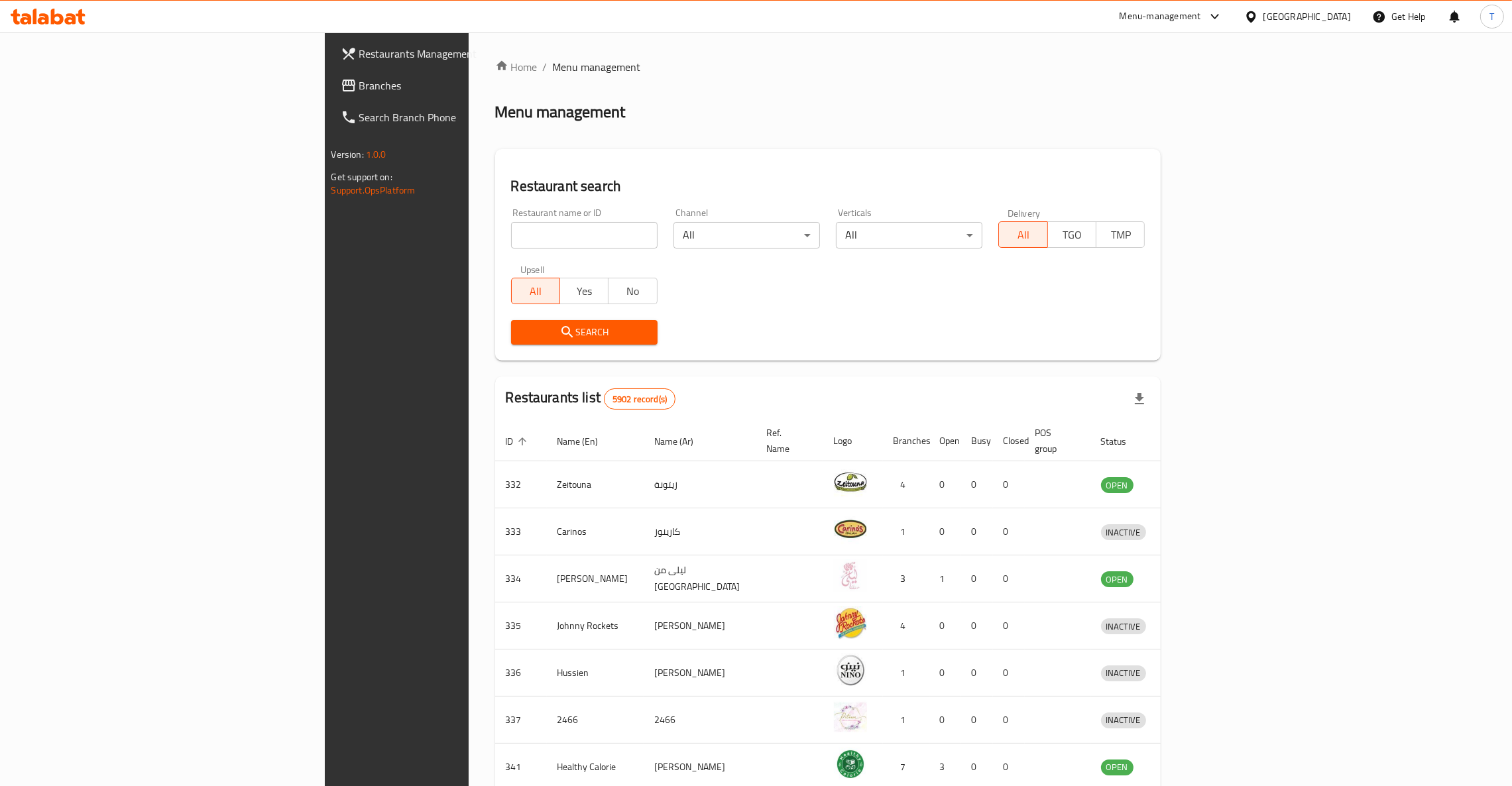
click at [511, 238] on input "search" at bounding box center [585, 235] width 147 height 26
type input "tea time"
click button "Search" at bounding box center [585, 332] width 147 height 24
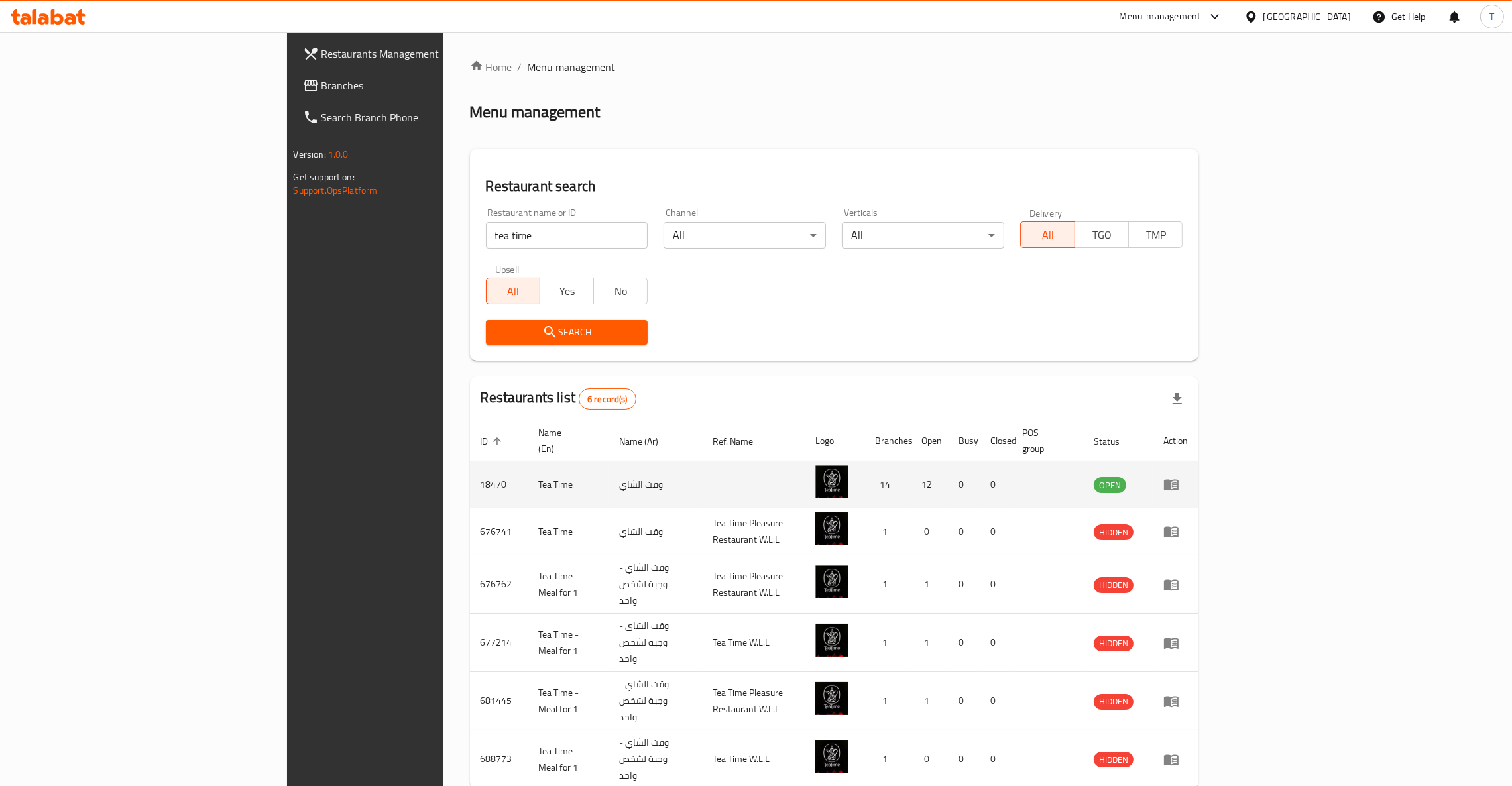
click at [1198, 470] on td "enhanced table" at bounding box center [1175, 485] width 46 height 47
click at [1179, 479] on icon "enhanced table" at bounding box center [1171, 485] width 15 height 11
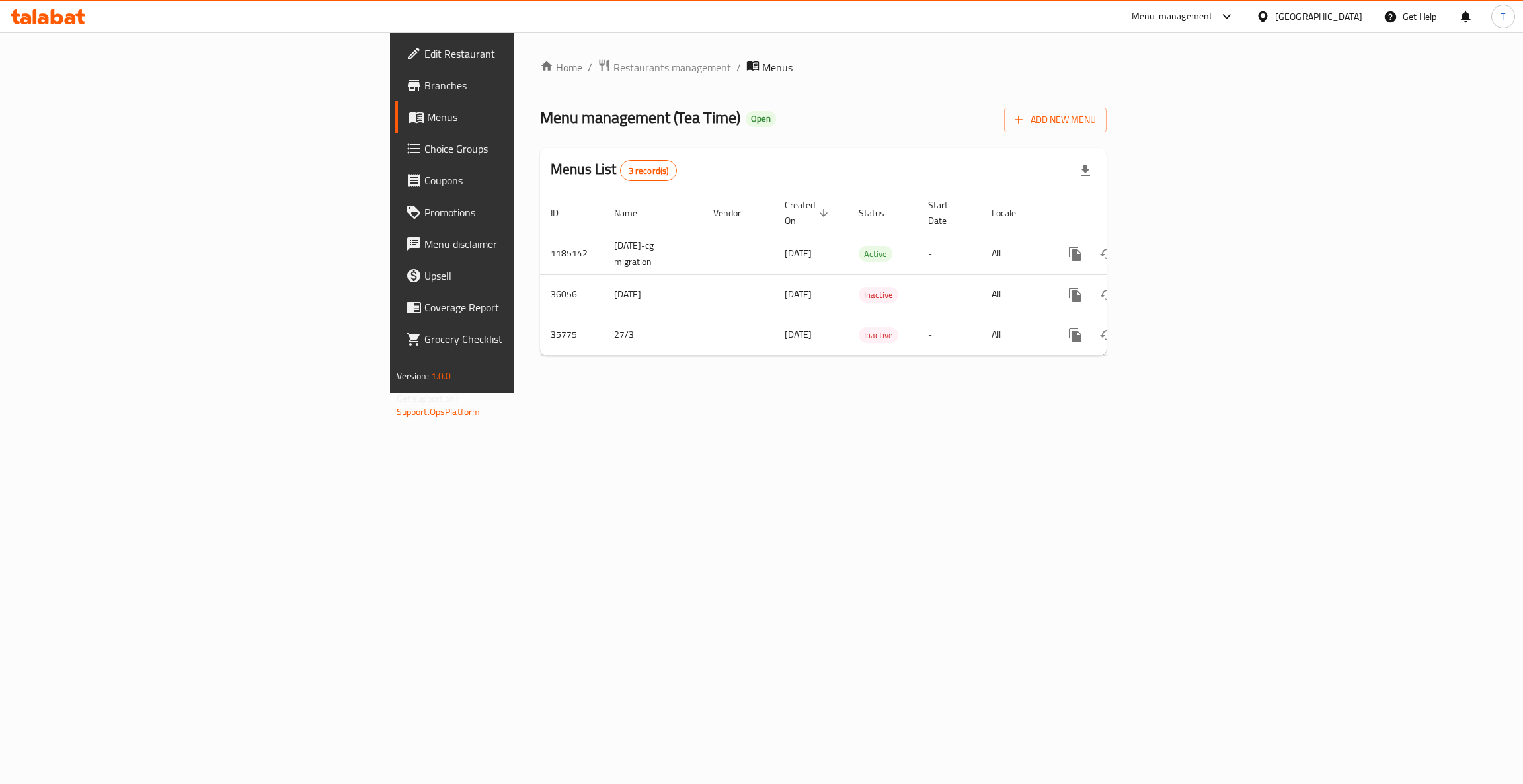
click at [425, 81] on span "Branches" at bounding box center [529, 85] width 209 height 16
